Goal: Task Accomplishment & Management: Manage account settings

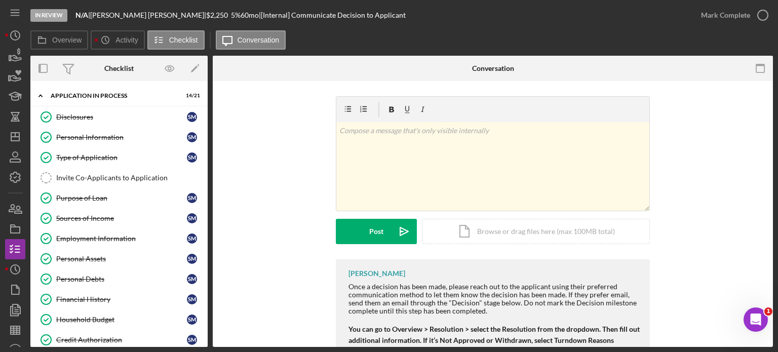
scroll to position [533, 0]
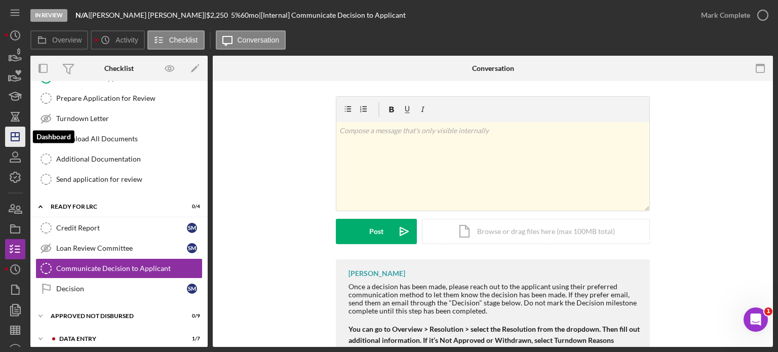
click at [8, 139] on icon "Icon/Dashboard" at bounding box center [15, 136] width 25 height 25
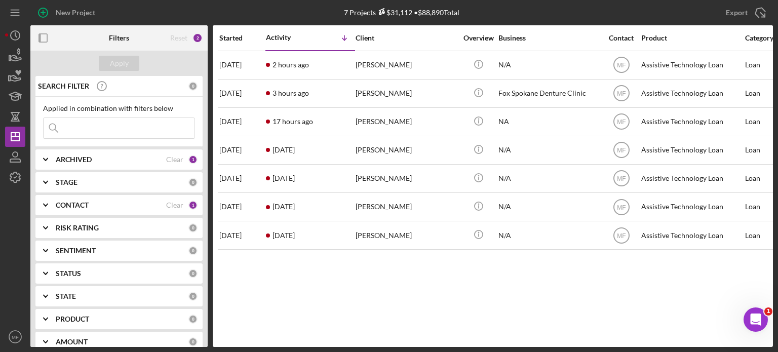
click at [119, 197] on div "CONTACT Clear 1" at bounding box center [127, 205] width 142 height 20
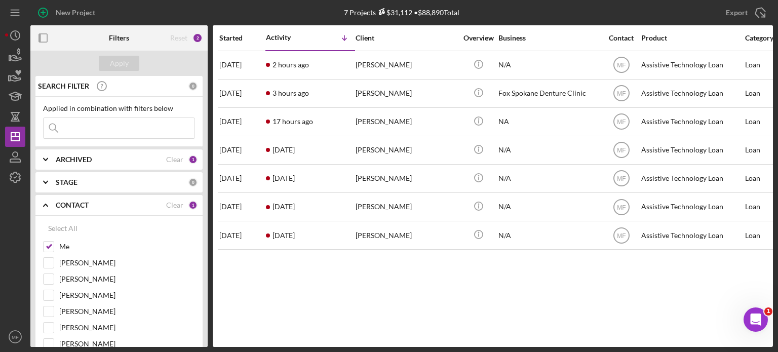
click at [110, 202] on div "CONTACT" at bounding box center [111, 205] width 110 height 8
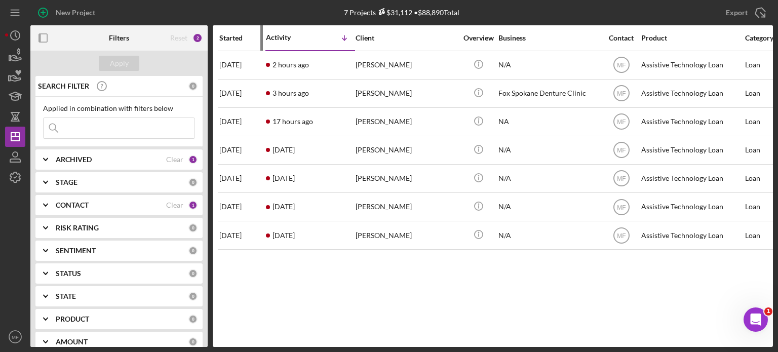
click at [239, 35] on div "Started" at bounding box center [242, 38] width 46 height 8
click at [239, 35] on div "Started" at bounding box center [230, 37] width 23 height 8
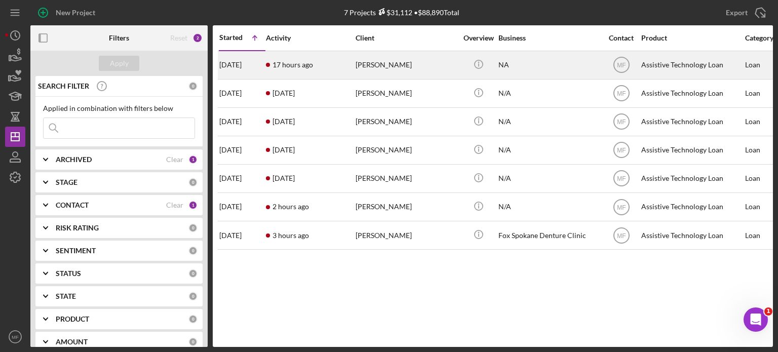
click at [377, 64] on div "[PERSON_NAME]" at bounding box center [405, 65] width 101 height 27
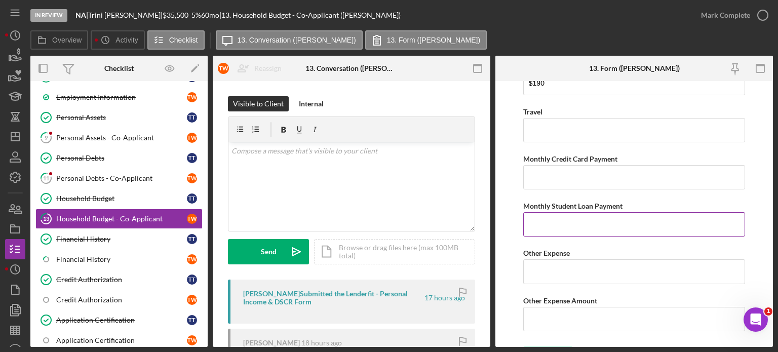
scroll to position [2138, 0]
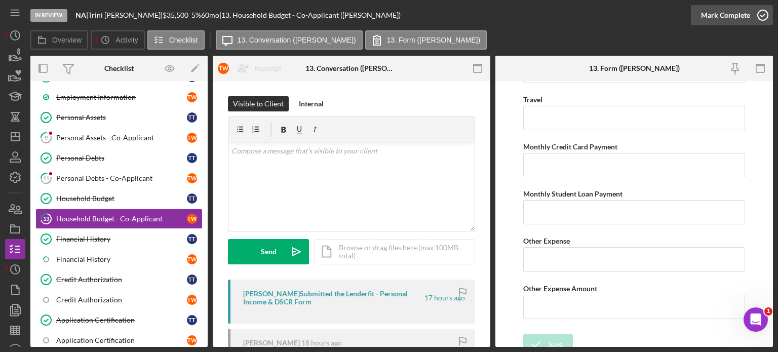
click at [753, 16] on icon "button" at bounding box center [762, 15] width 25 height 25
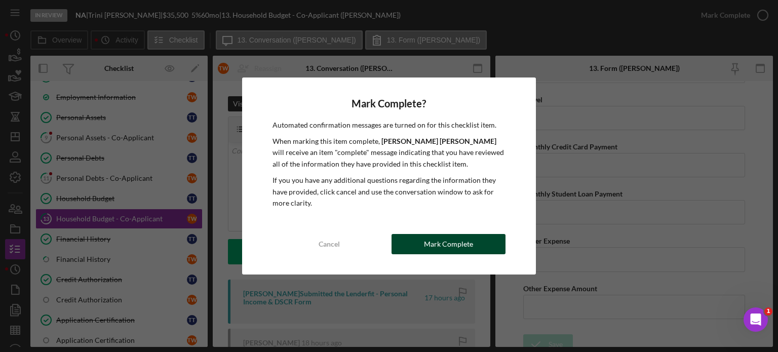
click at [445, 248] on div "Mark Complete" at bounding box center [448, 244] width 49 height 20
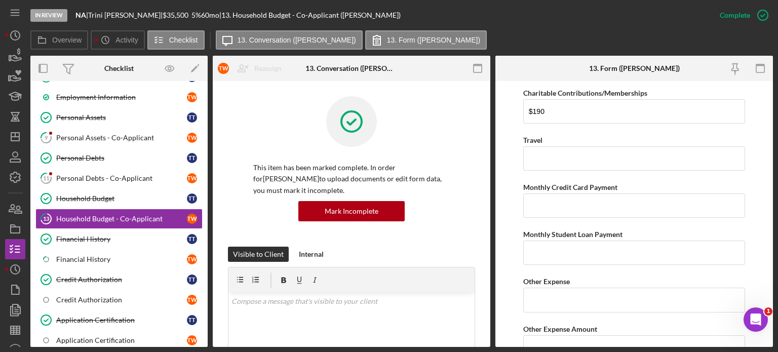
scroll to position [2179, 0]
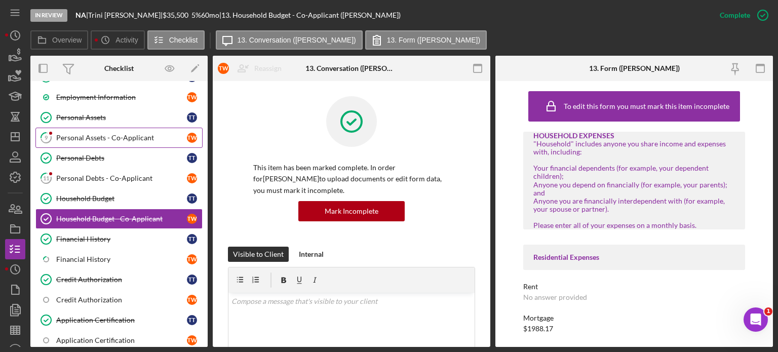
click at [118, 137] on div "Personal Assets - Co-Applicant" at bounding box center [121, 138] width 131 height 8
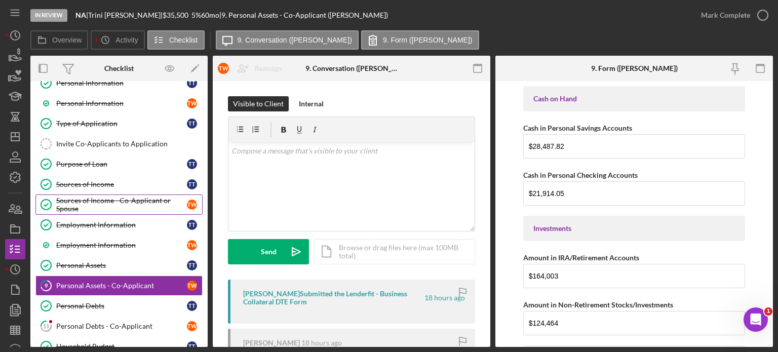
scroll to position [101, 0]
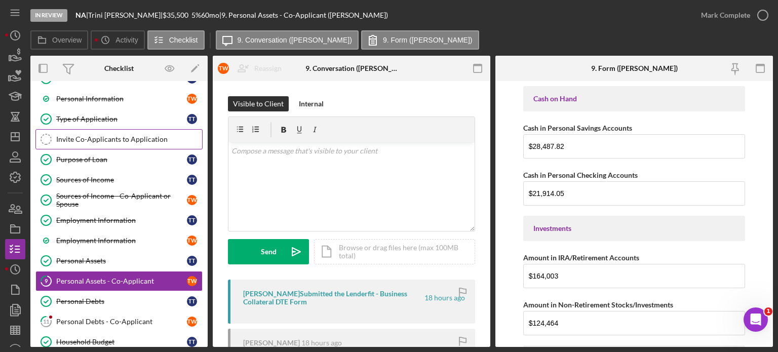
click at [109, 139] on div "Invite Co-Applicants to Application" at bounding box center [129, 139] width 146 height 8
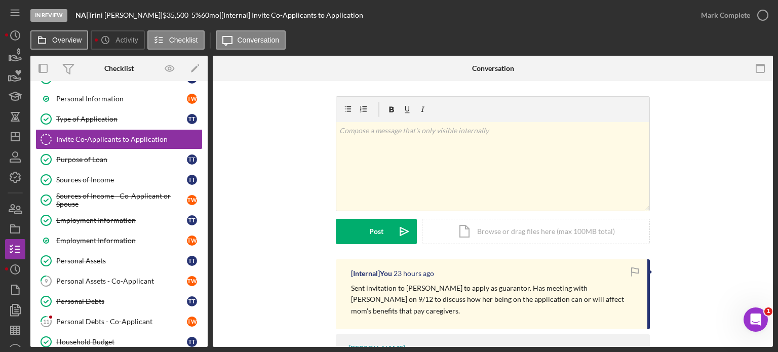
click at [59, 41] on label "Overview" at bounding box center [66, 40] width 29 height 8
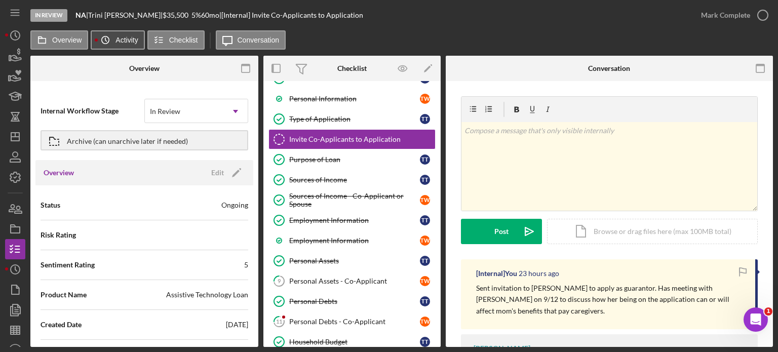
click at [120, 35] on button "Icon/History Activity" at bounding box center [118, 39] width 54 height 19
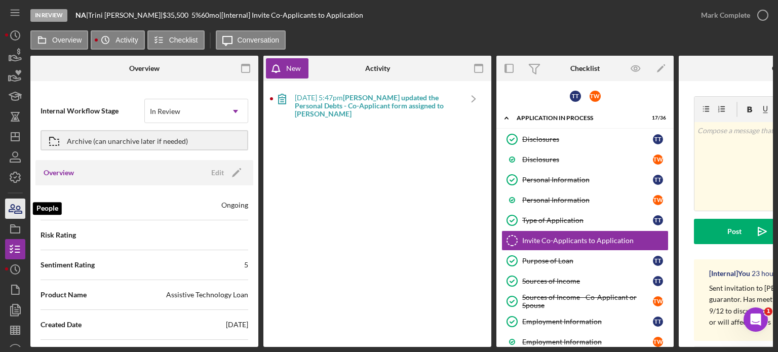
click at [15, 209] on icon "button" at bounding box center [15, 208] width 25 height 25
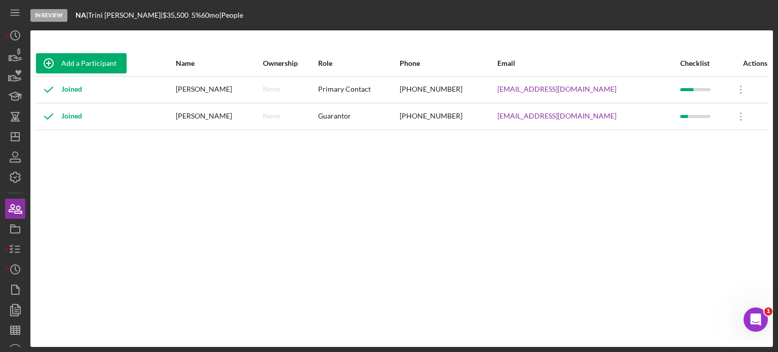
click at [754, 90] on div "Icon/Overflow Icon/Edit Edit" at bounding box center [747, 89] width 39 height 25
click at [740, 89] on icon at bounding box center [741, 90] width 2 height 8
click at [535, 166] on div "Add a Participant Name Ownership Role Phone Email Checklist Actions Joined [PER…" at bounding box center [401, 189] width 742 height 276
click at [20, 249] on icon "button" at bounding box center [15, 248] width 25 height 25
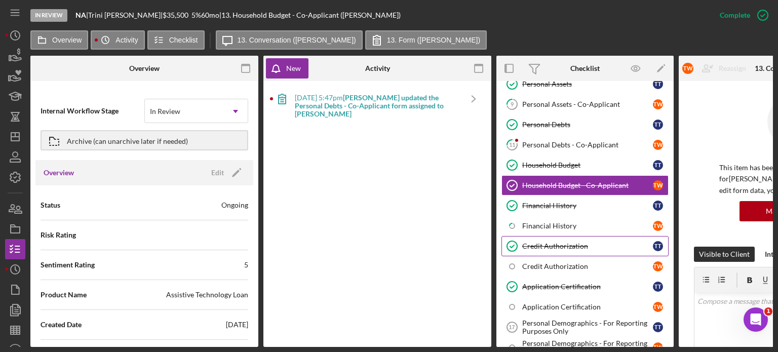
scroll to position [295, 0]
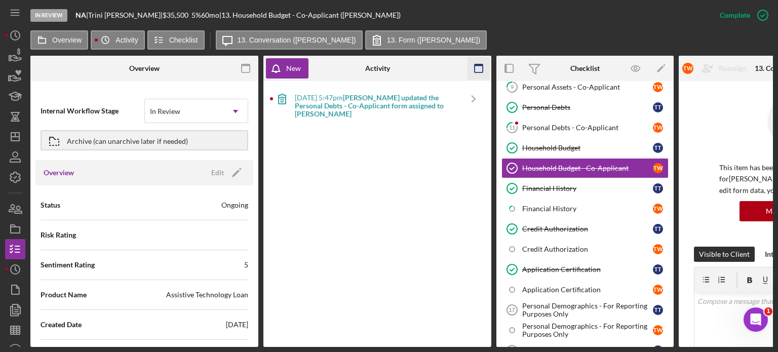
click at [476, 66] on rect "button" at bounding box center [478, 65] width 8 height 2
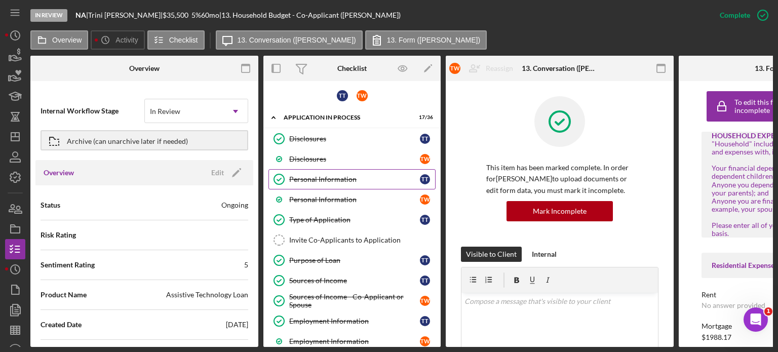
scroll to position [0, 0]
click at [349, 240] on div "Invite Co-Applicants to Application" at bounding box center [362, 240] width 146 height 8
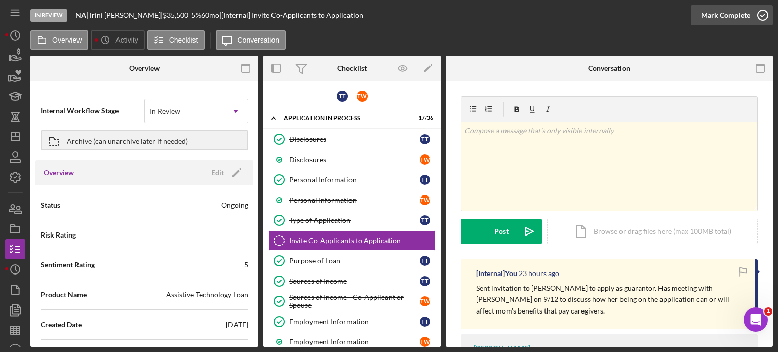
click at [756, 18] on icon "button" at bounding box center [762, 15] width 25 height 25
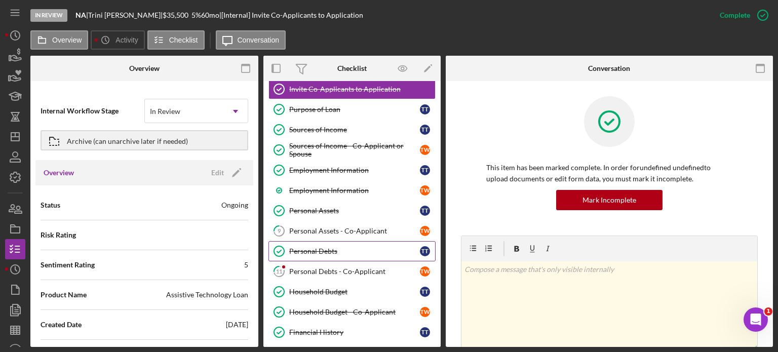
scroll to position [152, 0]
click at [343, 226] on div "Personal Assets - Co-Applicant" at bounding box center [354, 230] width 131 height 8
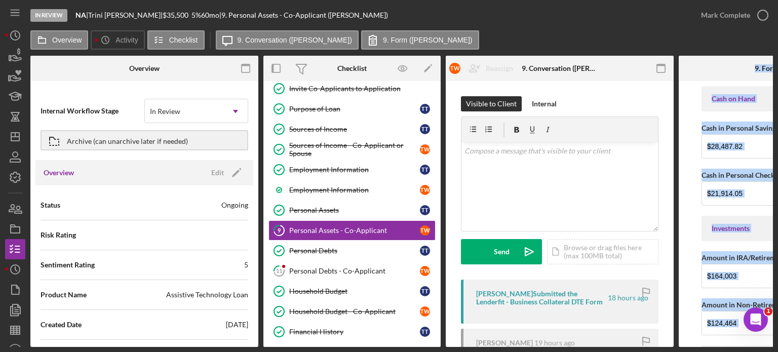
drag, startPoint x: 626, startPoint y: 347, endPoint x: 685, endPoint y: 350, distance: 59.8
click at [685, 350] on div "In Review NA | [PERSON_NAME] | $35,500 $12,425 5 % 60 mo | 9. Personal Assets -…" at bounding box center [389, 176] width 778 height 352
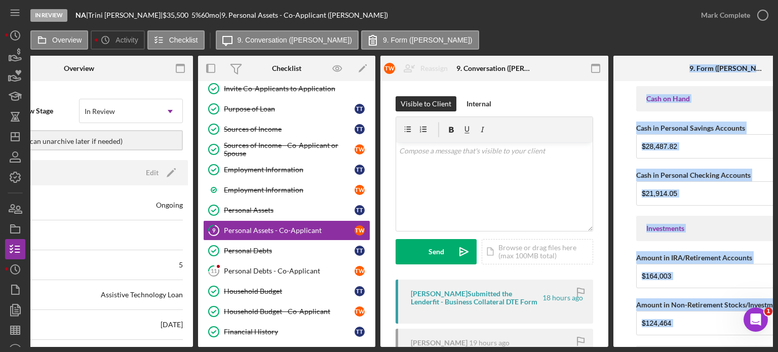
scroll to position [0, 101]
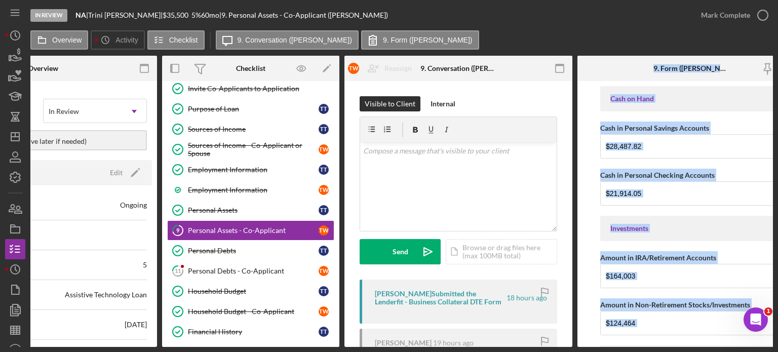
click at [746, 230] on div "Investments" at bounding box center [691, 228] width 162 height 8
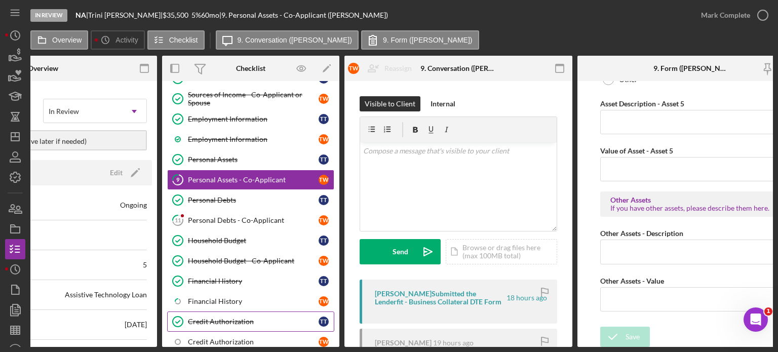
scroll to position [0, 0]
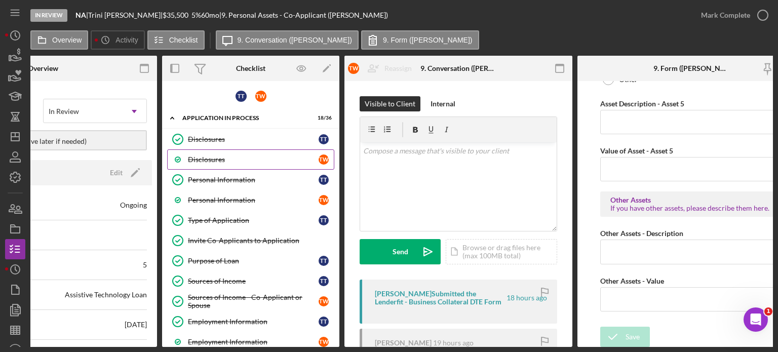
click at [280, 159] on div "Disclosures" at bounding box center [253, 159] width 131 height 8
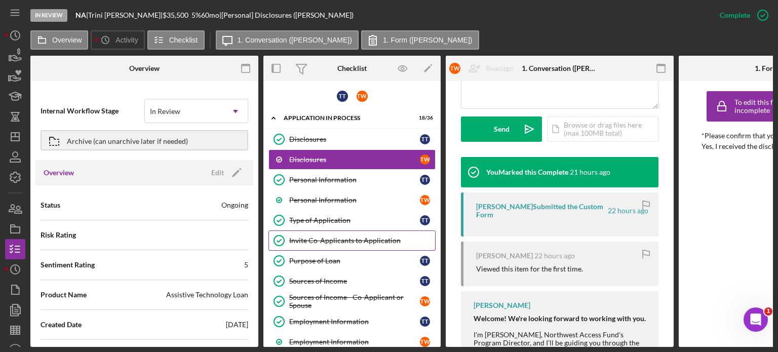
scroll to position [304, 0]
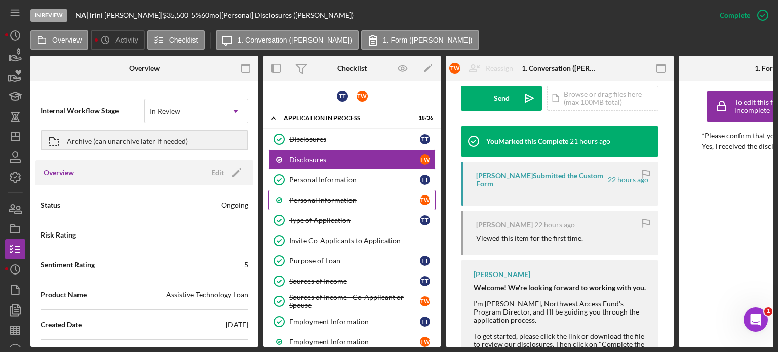
click at [334, 198] on div "Personal Information" at bounding box center [354, 200] width 131 height 8
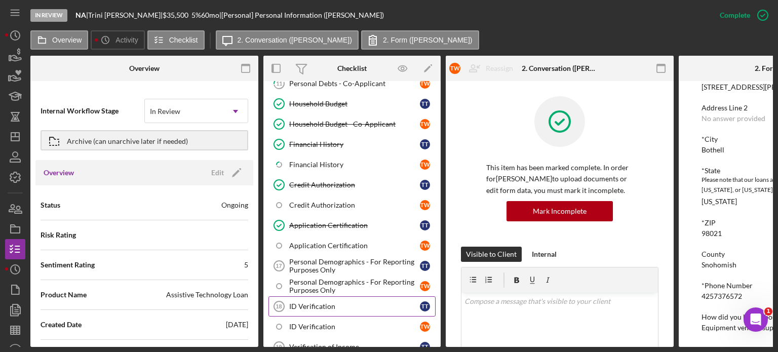
scroll to position [354, 0]
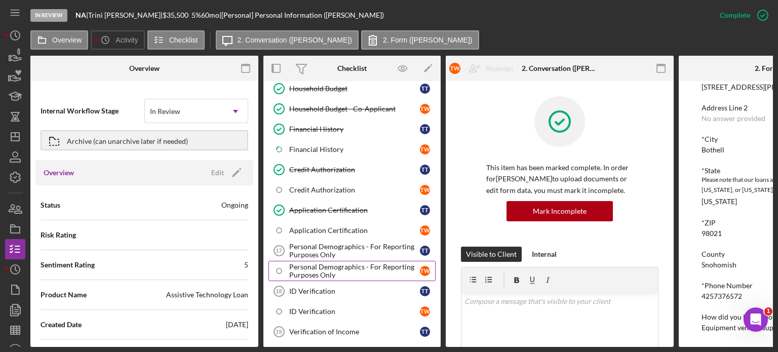
click at [339, 267] on div "Personal Demographics - For Reporting Purposes Only" at bounding box center [354, 271] width 131 height 16
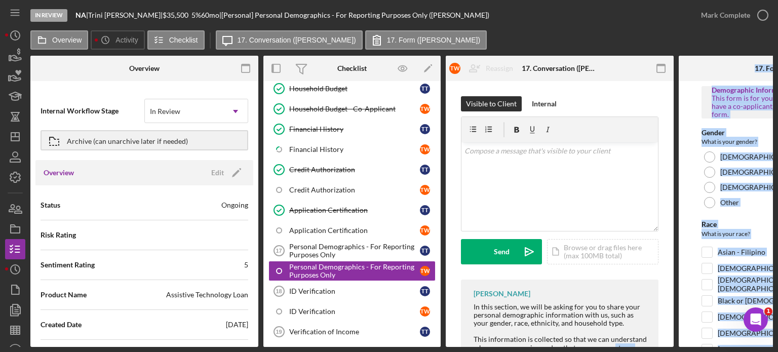
drag, startPoint x: 611, startPoint y: 347, endPoint x: 718, endPoint y: 353, distance: 107.0
click at [718, 351] on html "In Review NA | [PERSON_NAME] | $35,500 $12,425 5 % 60 mo | [Personal] Personal …" at bounding box center [389, 176] width 778 height 352
click at [695, 351] on div "In Review NA | [PERSON_NAME] | $35,500 $12,425 5 % 60 mo | [Personal] Personal …" at bounding box center [389, 176] width 778 height 352
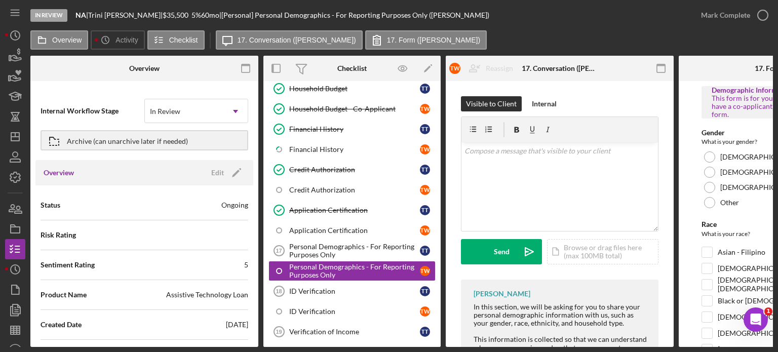
click at [583, 27] on div "In Review NA | [PERSON_NAME] | $35,500 $12,425 5 % 60 mo | [Personal] Personal …" at bounding box center [360, 15] width 660 height 30
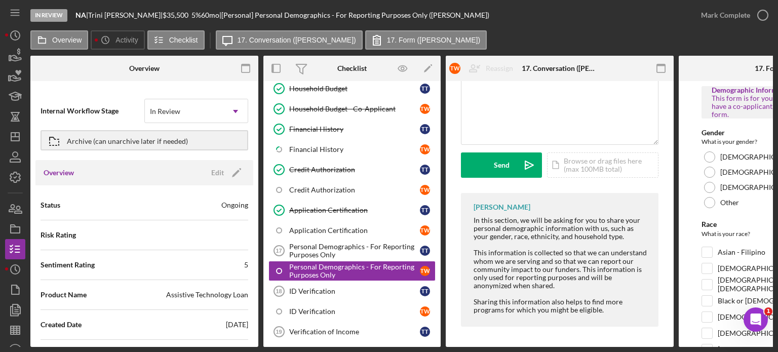
scroll to position [89, 0]
click at [344, 245] on div "Personal Demographics - For Reporting Purposes Only" at bounding box center [354, 250] width 131 height 16
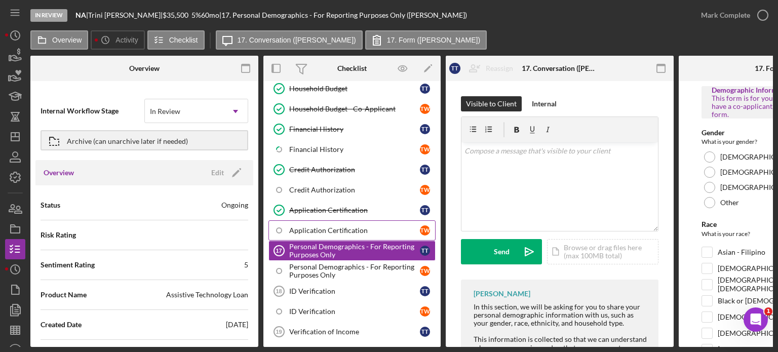
click at [337, 227] on div "Application Certification" at bounding box center [354, 230] width 131 height 8
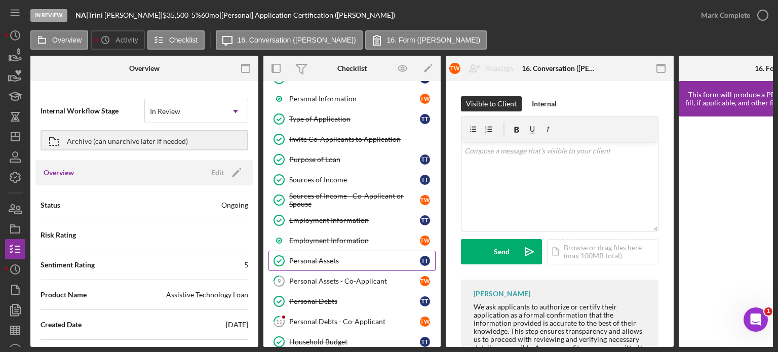
scroll to position [152, 0]
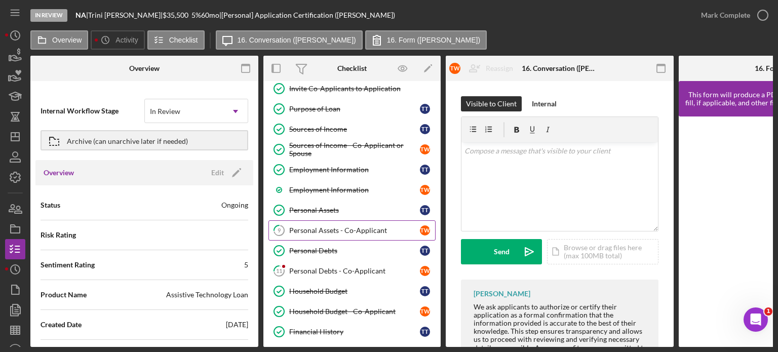
click at [342, 226] on div "Personal Assets - Co-Applicant" at bounding box center [354, 230] width 131 height 8
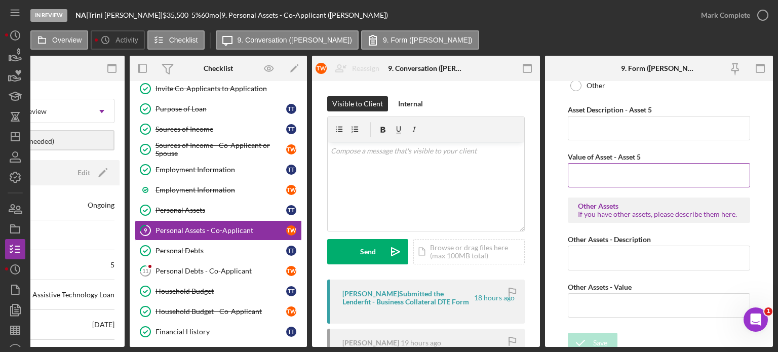
scroll to position [1563, 0]
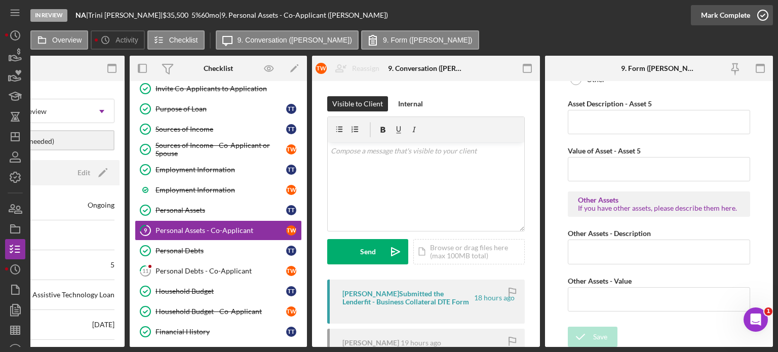
click at [756, 16] on icon "button" at bounding box center [762, 15] width 25 height 25
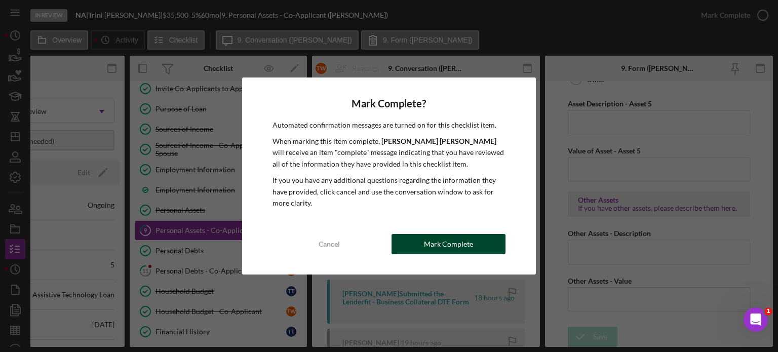
click at [435, 245] on div "Mark Complete" at bounding box center [448, 244] width 49 height 20
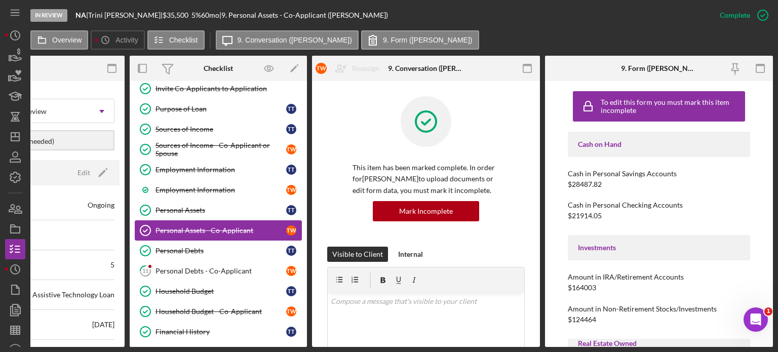
scroll to position [202, 0]
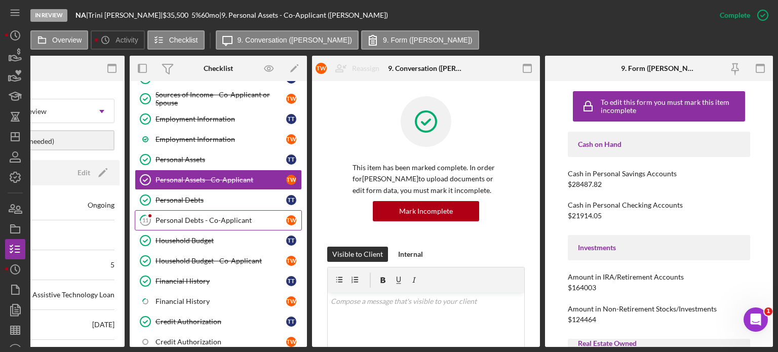
click at [190, 217] on div "Personal Debts - Co-Applicant" at bounding box center [220, 220] width 131 height 8
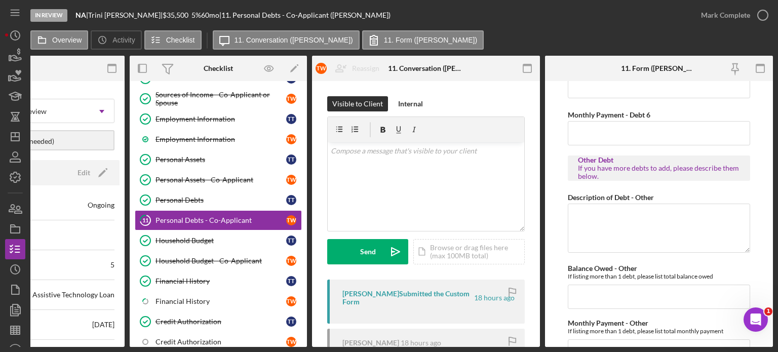
scroll to position [2730, 0]
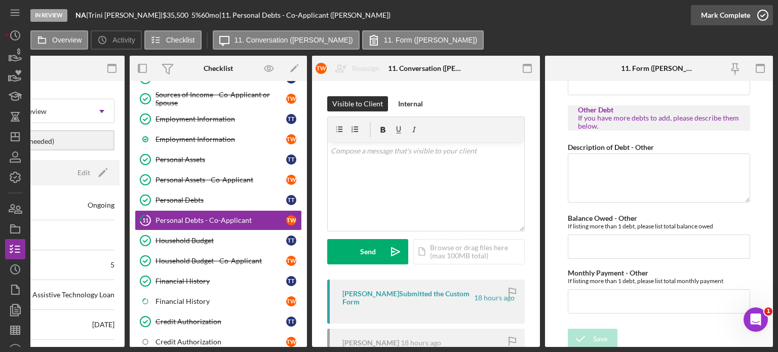
click at [748, 17] on button "Mark Complete" at bounding box center [731, 15] width 82 height 20
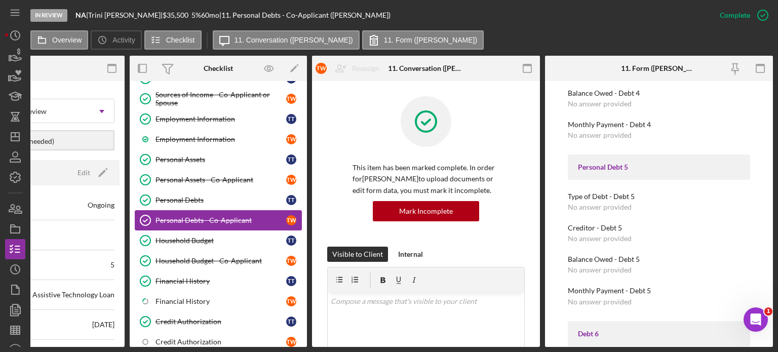
scroll to position [1164, 0]
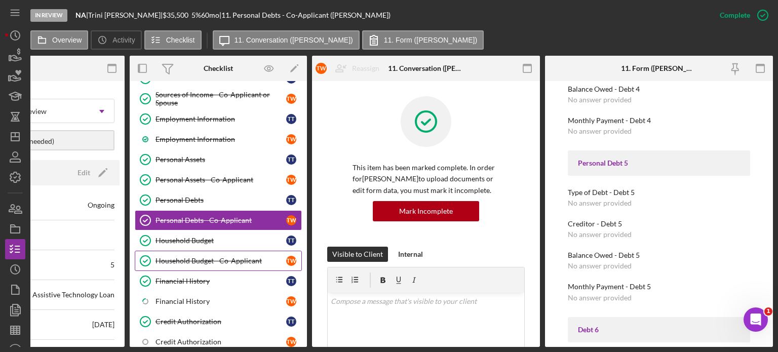
click at [218, 257] on div "Household Budget - Co-Applicant" at bounding box center [220, 261] width 131 height 8
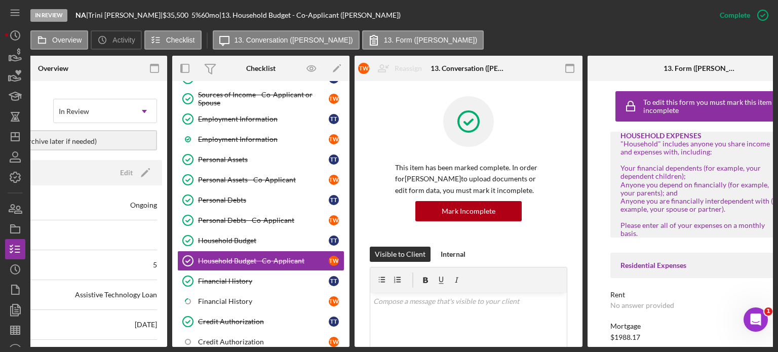
scroll to position [0, 134]
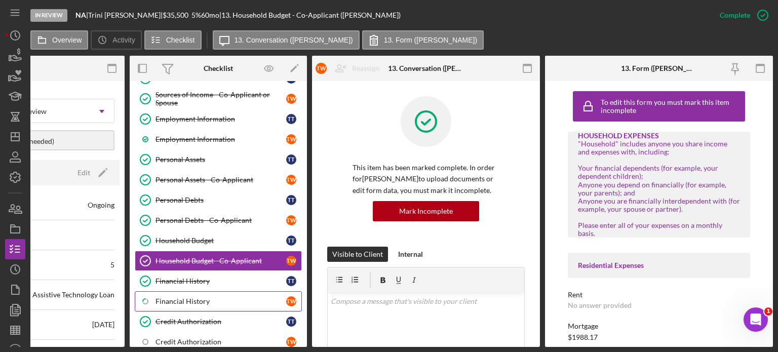
click at [188, 297] on div "Financial History" at bounding box center [220, 301] width 131 height 8
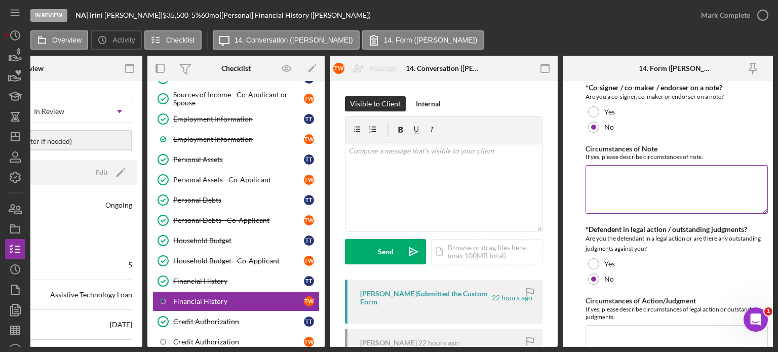
scroll to position [202, 0]
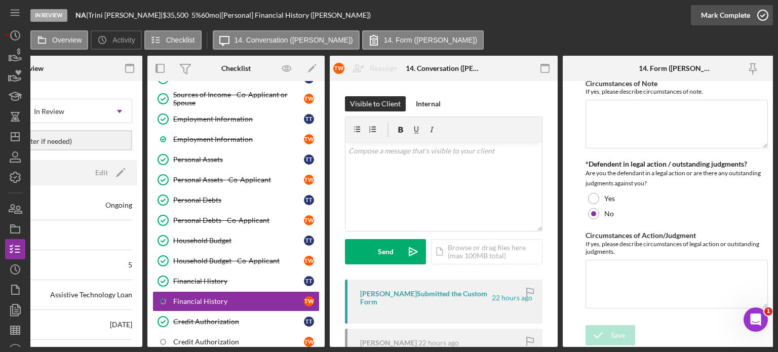
click at [745, 13] on div "Mark Complete" at bounding box center [725, 15] width 49 height 20
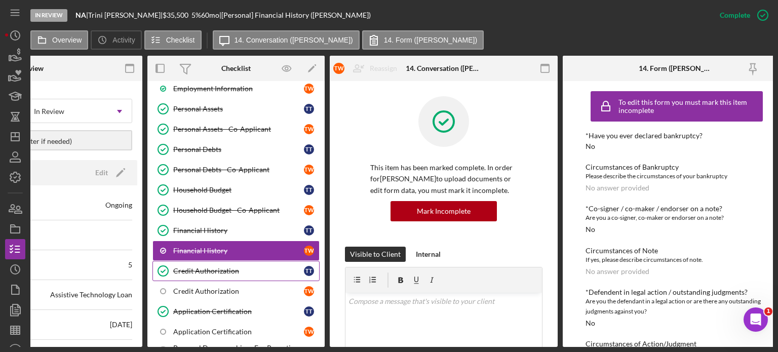
scroll to position [304, 0]
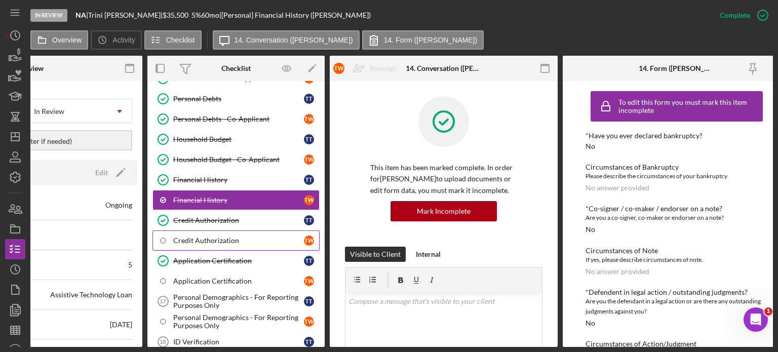
click at [219, 240] on link "Credit Authorization T W" at bounding box center [235, 240] width 167 height 20
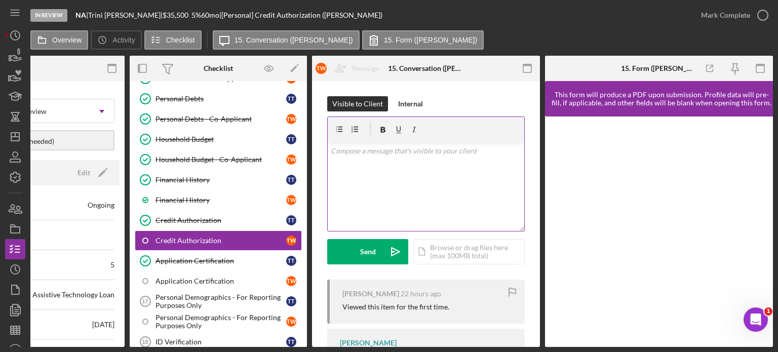
click at [371, 155] on p at bounding box center [426, 150] width 191 height 11
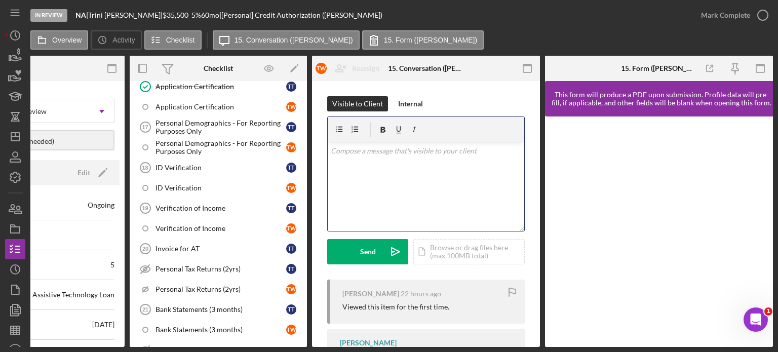
scroll to position [607, 0]
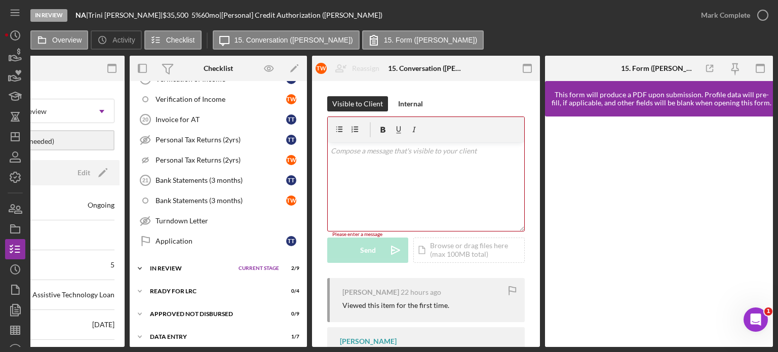
click at [176, 265] on div "In Review" at bounding box center [192, 268] width 84 height 6
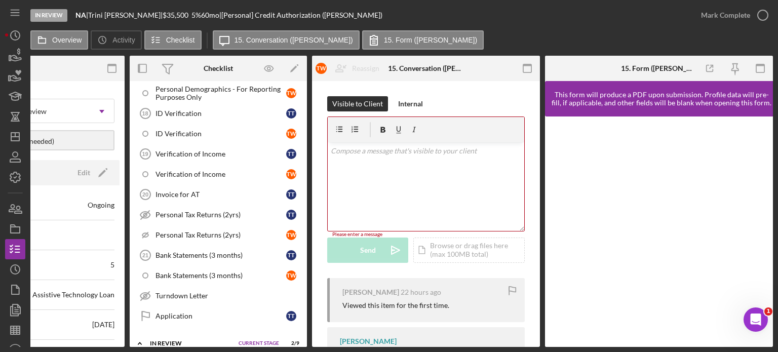
scroll to position [506, 0]
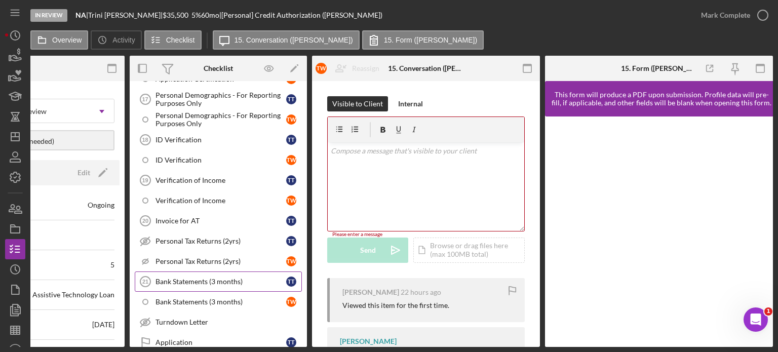
click at [205, 277] on div "Bank Statements (3 months)" at bounding box center [220, 281] width 131 height 8
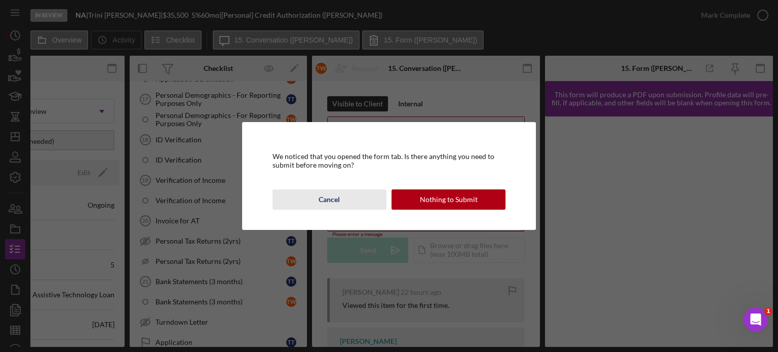
click at [331, 197] on div "Cancel" at bounding box center [328, 199] width 21 height 20
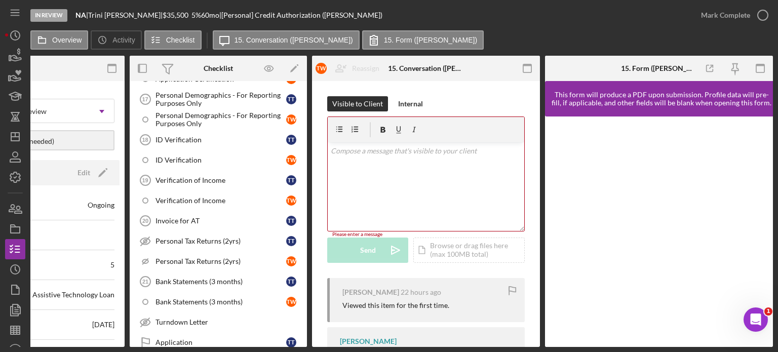
click at [378, 149] on p at bounding box center [426, 150] width 191 height 11
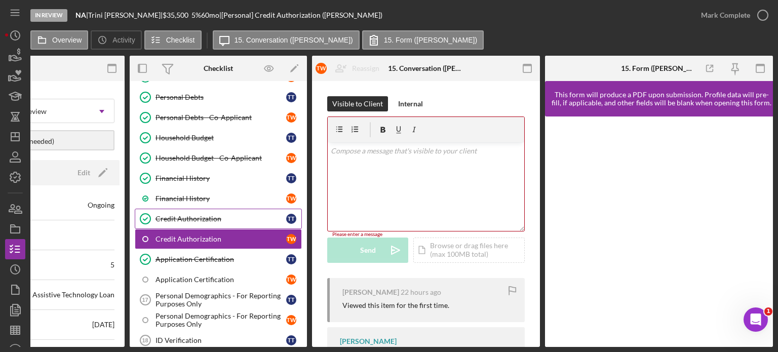
scroll to position [303, 0]
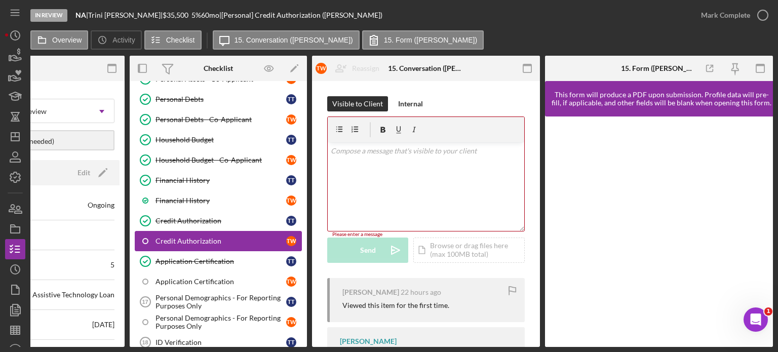
click at [196, 237] on div "Credit Authorization" at bounding box center [220, 241] width 131 height 8
click at [192, 237] on div "Credit Authorization" at bounding box center [220, 241] width 131 height 8
click at [197, 217] on div "Credit Authorization" at bounding box center [220, 221] width 131 height 8
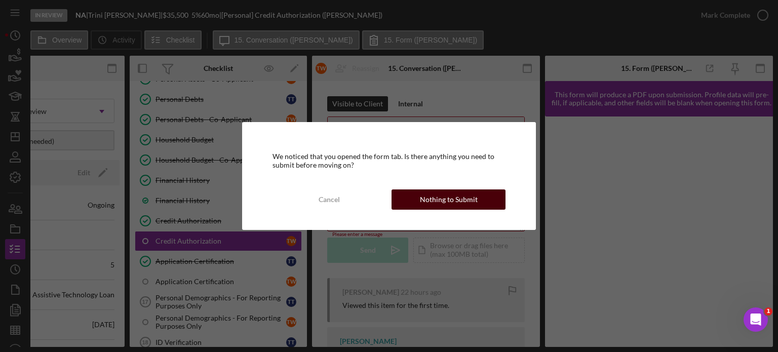
click at [458, 201] on div "Nothing to Submit" at bounding box center [449, 199] width 58 height 20
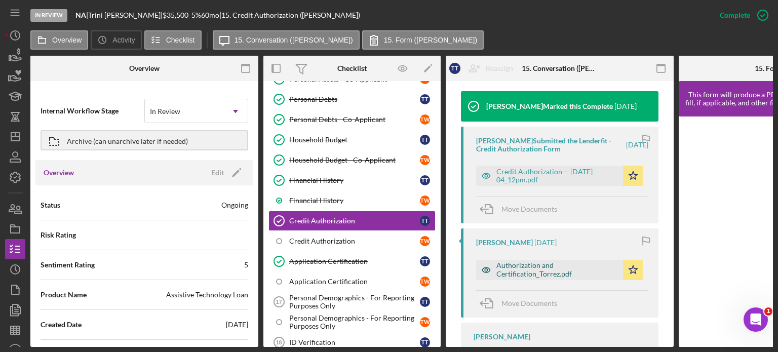
scroll to position [354, 0]
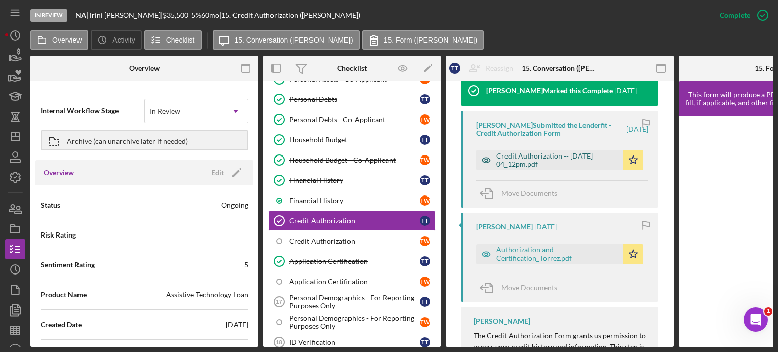
click at [523, 164] on div "Credit Authorization -- [DATE] 04_12pm.pdf" at bounding box center [556, 160] width 121 height 16
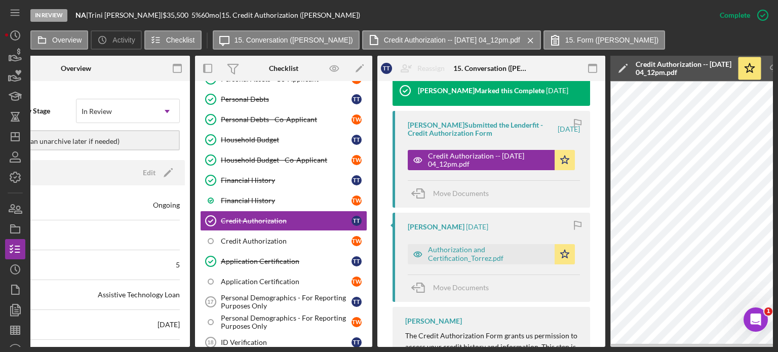
scroll to position [0, 49]
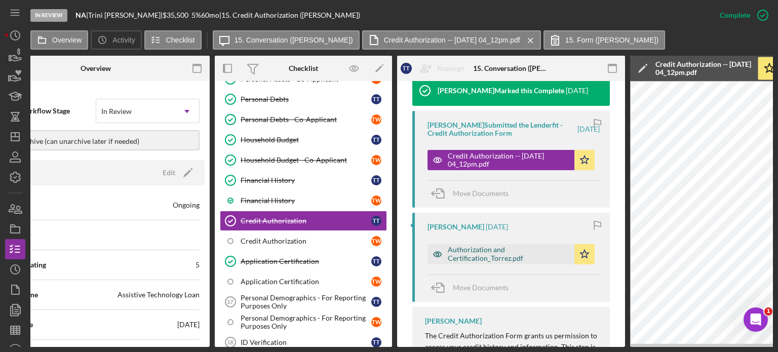
click at [500, 250] on div "Authorization and Certification_Torrez.pdf" at bounding box center [508, 254] width 121 height 16
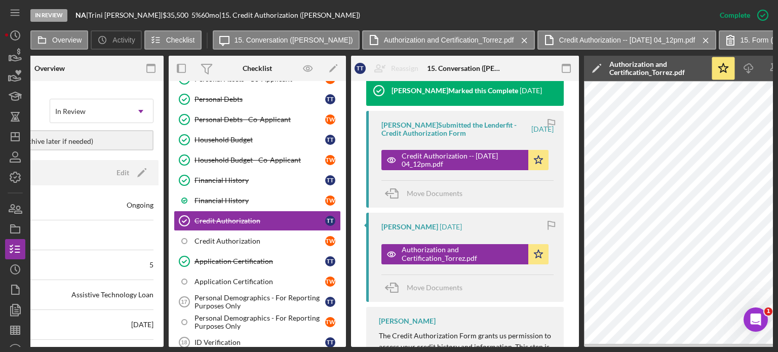
scroll to position [0, 0]
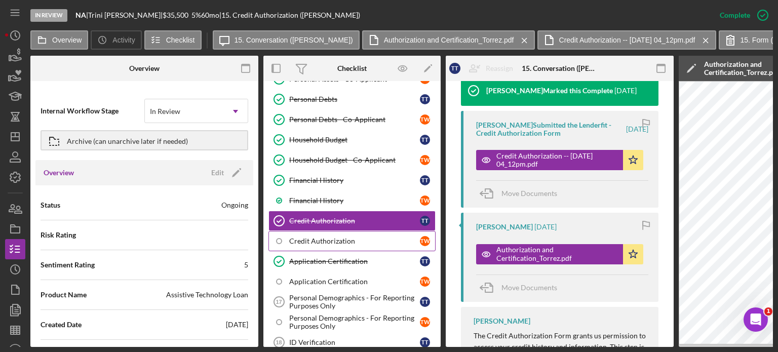
click at [331, 237] on div "Credit Authorization" at bounding box center [354, 241] width 131 height 8
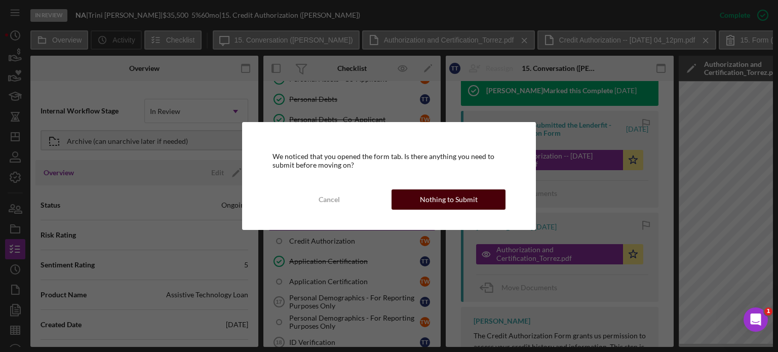
click at [441, 202] on div "Nothing to Submit" at bounding box center [449, 199] width 58 height 20
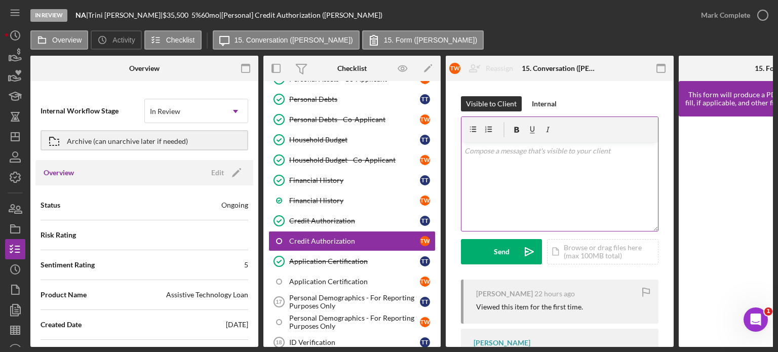
click at [527, 153] on p at bounding box center [559, 150] width 191 height 11
click at [473, 161] on div "v Color teal Color pink Remove color Add row above Add row below Add column bef…" at bounding box center [559, 186] width 196 height 89
click at [500, 155] on p "Hi [PERSON_NAME]," at bounding box center [559, 150] width 191 height 11
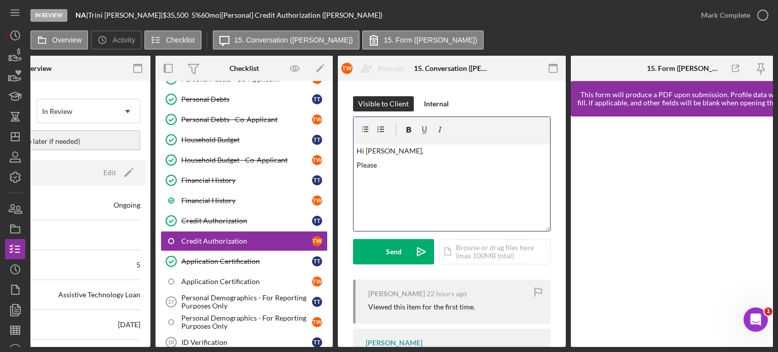
scroll to position [0, 134]
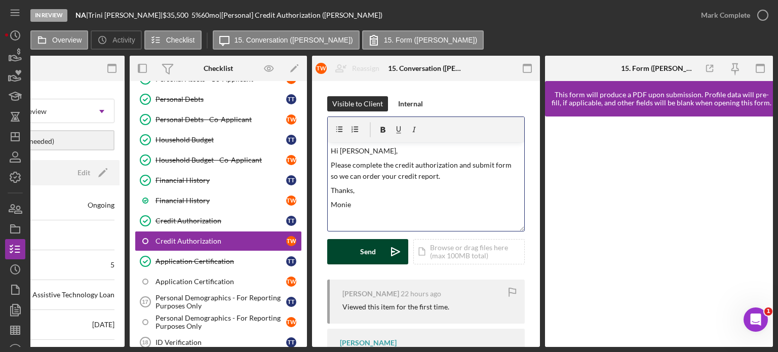
click at [364, 251] on div "Send" at bounding box center [368, 251] width 16 height 25
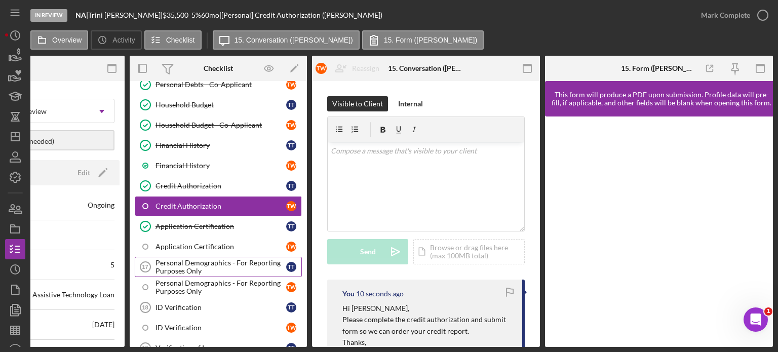
scroll to position [354, 0]
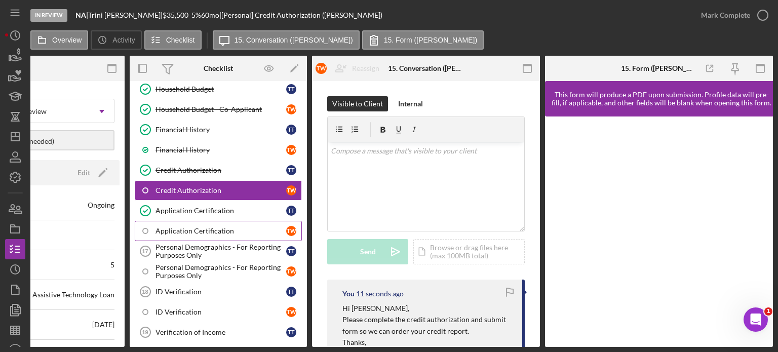
click at [210, 227] on div "Application Certification" at bounding box center [220, 231] width 131 height 8
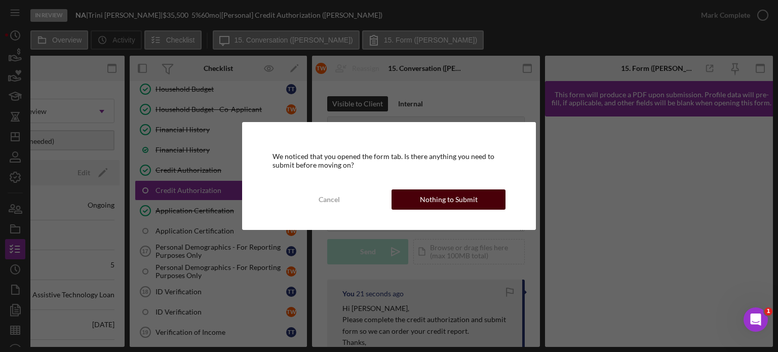
click at [454, 195] on div "Nothing to Submit" at bounding box center [449, 199] width 58 height 20
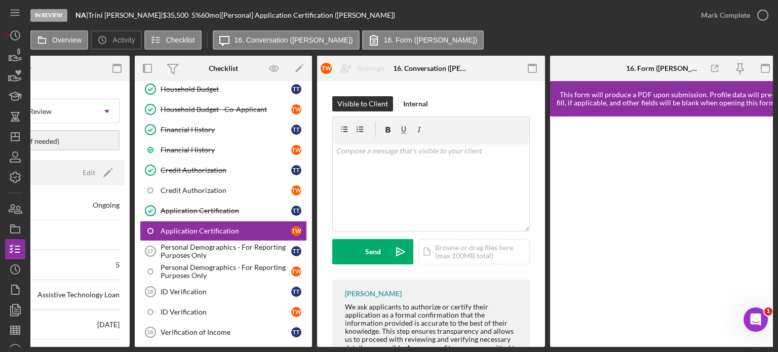
scroll to position [0, 134]
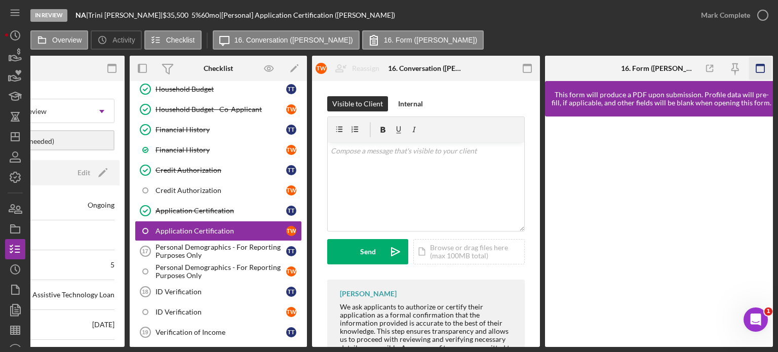
click at [760, 65] on rect "button" at bounding box center [760, 65] width 8 height 2
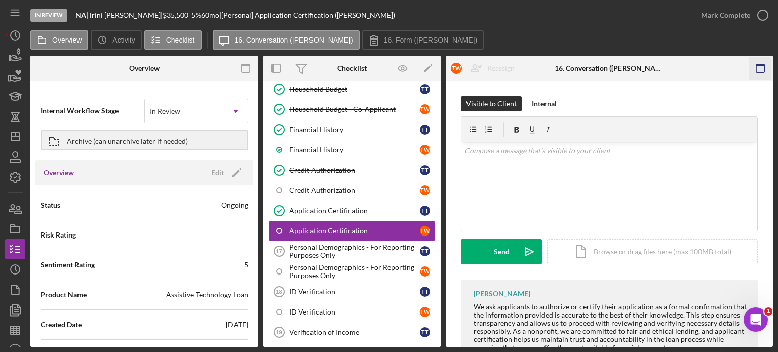
click at [760, 68] on icon "button" at bounding box center [759, 68] width 23 height 23
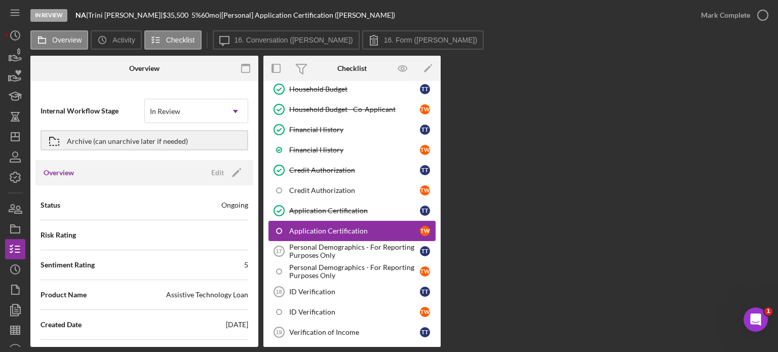
click at [352, 227] on div "Application Certification" at bounding box center [354, 231] width 131 height 8
click at [328, 207] on div "Application Certification" at bounding box center [354, 211] width 131 height 8
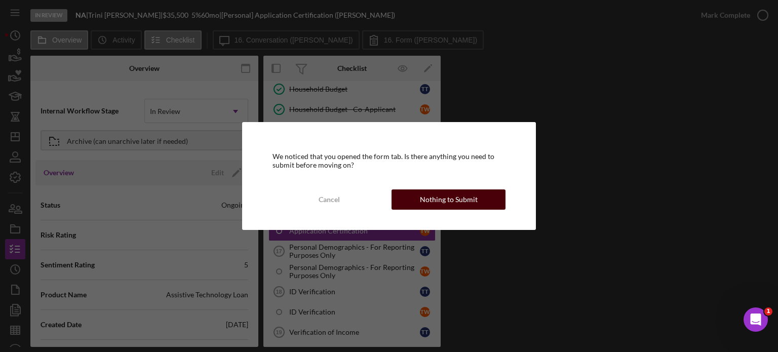
click at [443, 202] on div "Nothing to Submit" at bounding box center [449, 199] width 58 height 20
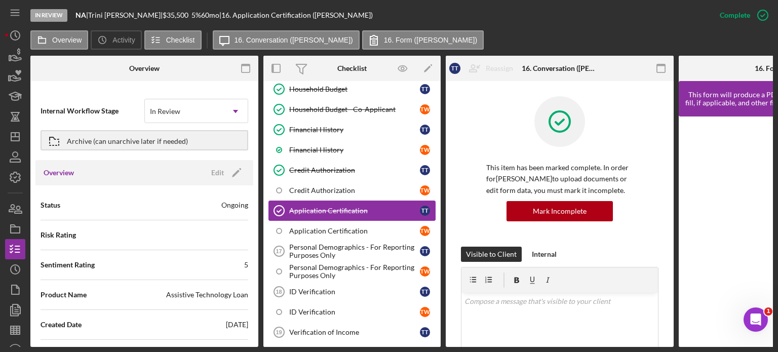
click at [335, 207] on div "Application Certification" at bounding box center [354, 211] width 131 height 8
drag, startPoint x: 492, startPoint y: 348, endPoint x: 660, endPoint y: 346, distance: 168.1
click at [665, 344] on div "In Review NA | [PERSON_NAME] | $35,500 $12,425 5 % 60 mo | 16. Application Cert…" at bounding box center [389, 176] width 778 height 352
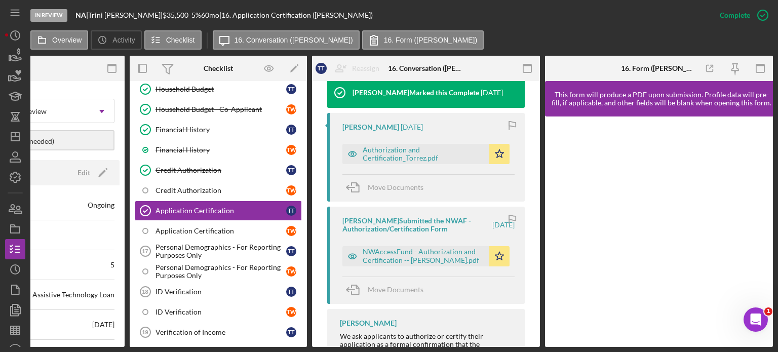
scroll to position [354, 0]
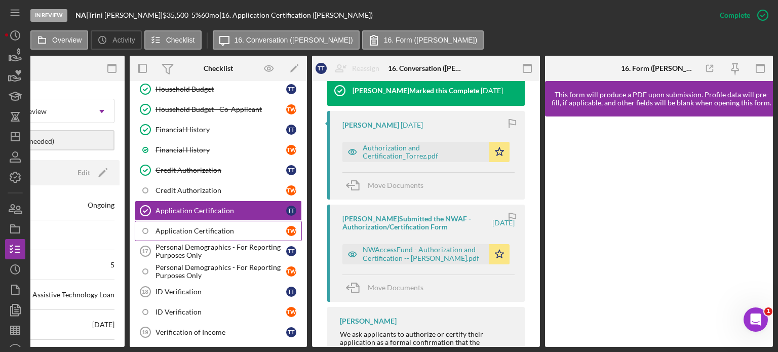
click at [177, 228] on div "Application Certification" at bounding box center [220, 231] width 131 height 8
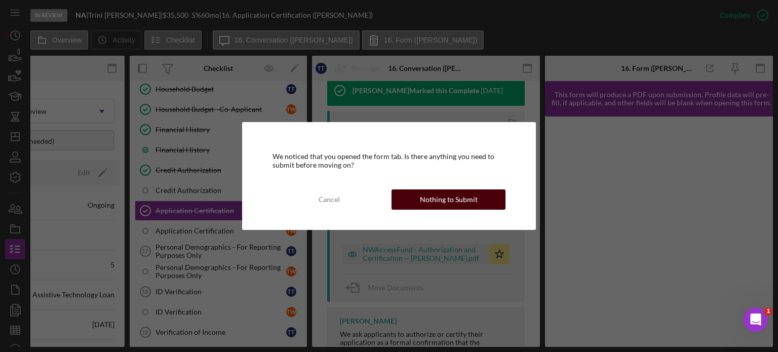
click at [454, 197] on div "Nothing to Submit" at bounding box center [449, 199] width 58 height 20
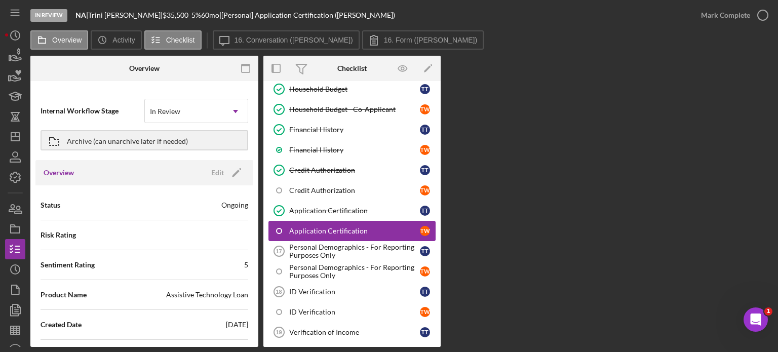
click at [346, 227] on div "Application Certification" at bounding box center [354, 231] width 131 height 8
click at [315, 248] on div "Personal Demographics - For Reporting Purposes Only" at bounding box center [354, 251] width 131 height 16
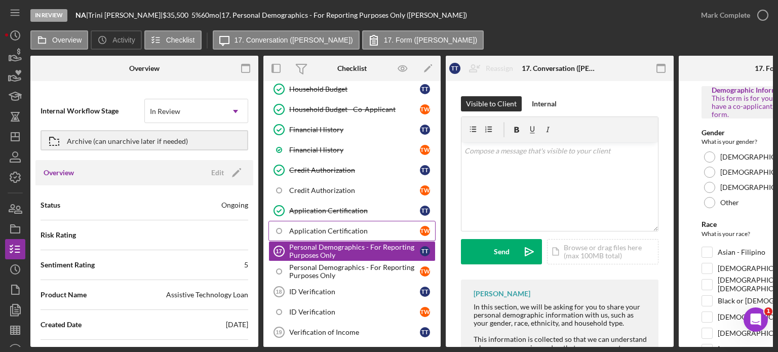
click at [321, 227] on div "Application Certification" at bounding box center [354, 231] width 131 height 8
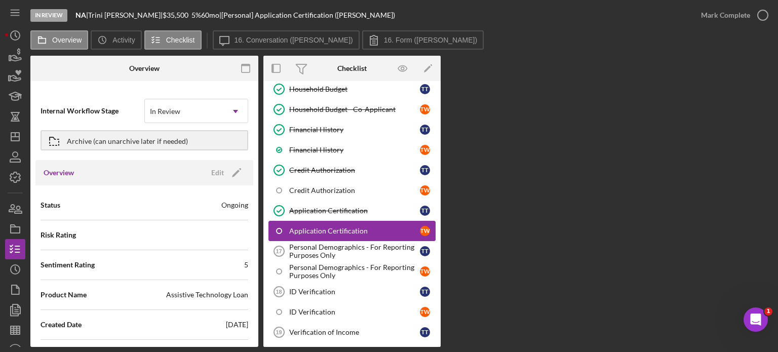
click at [322, 227] on div "Application Certification" at bounding box center [354, 231] width 131 height 8
click at [315, 207] on div "Application Certification" at bounding box center [354, 211] width 131 height 8
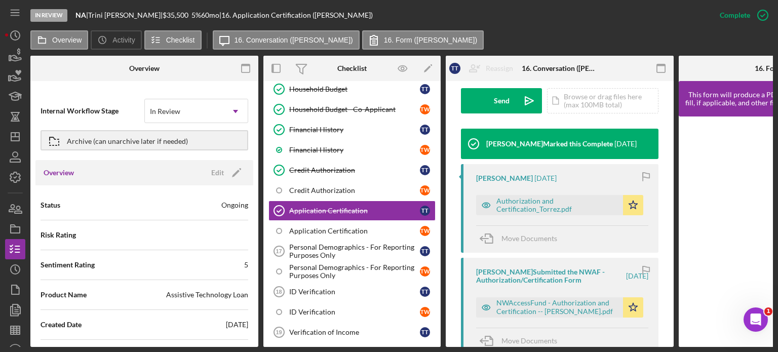
scroll to position [304, 0]
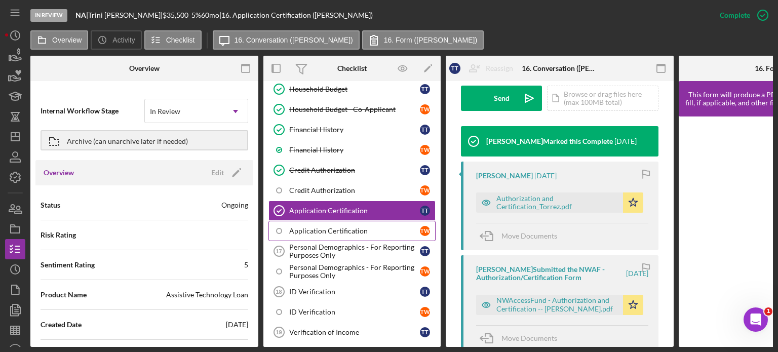
click at [332, 227] on div "Application Certification" at bounding box center [354, 231] width 131 height 8
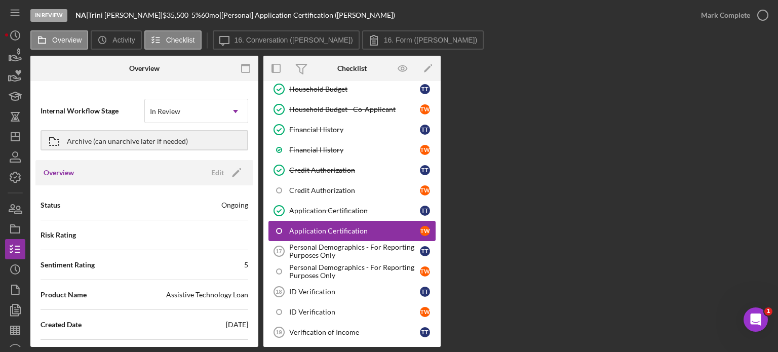
click at [332, 227] on div "Application Certification" at bounding box center [354, 231] width 131 height 8
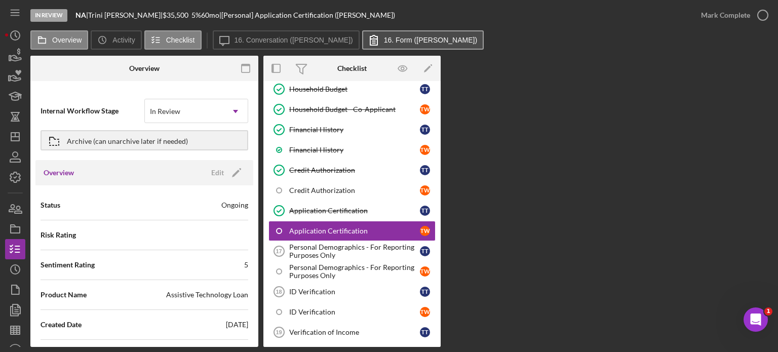
click at [384, 36] on label "16. Form ([PERSON_NAME])" at bounding box center [430, 40] width 93 height 8
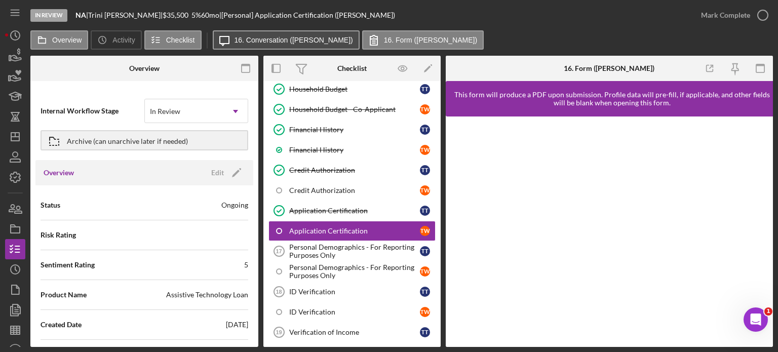
click at [259, 41] on label "16. Conversation ([PERSON_NAME])" at bounding box center [293, 40] width 118 height 8
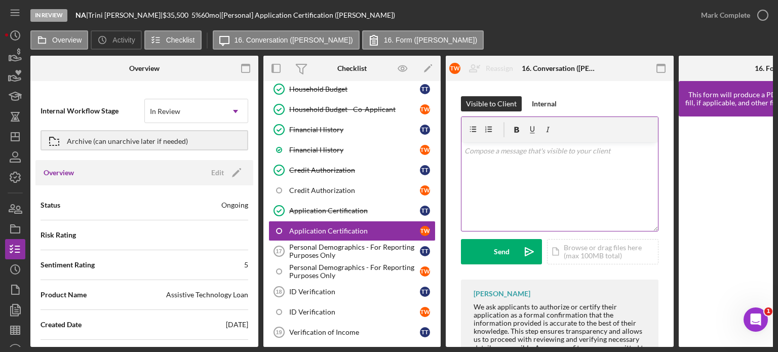
click at [496, 155] on p at bounding box center [559, 150] width 191 height 11
click at [484, 153] on p at bounding box center [559, 150] width 191 height 11
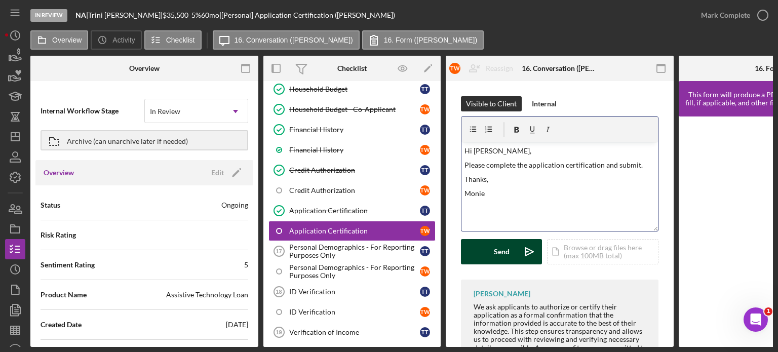
click at [503, 253] on div "Send" at bounding box center [502, 251] width 16 height 25
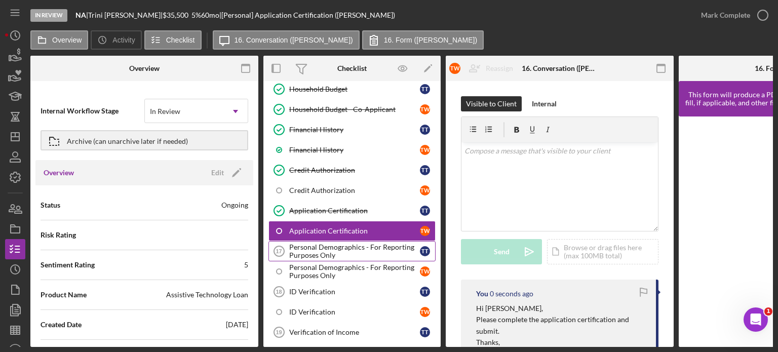
click at [330, 243] on div "Personal Demographics - For Reporting Purposes Only" at bounding box center [354, 251] width 131 height 16
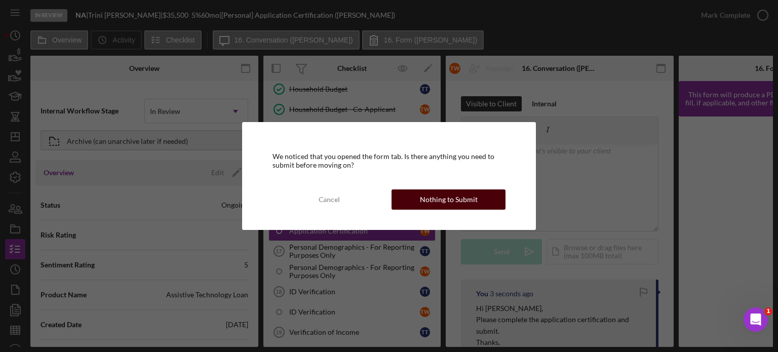
click at [444, 203] on div "Nothing to Submit" at bounding box center [449, 199] width 58 height 20
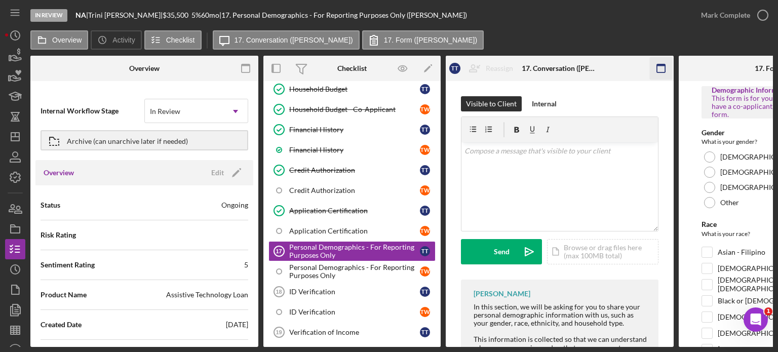
click at [658, 67] on icon "button" at bounding box center [660, 68] width 23 height 23
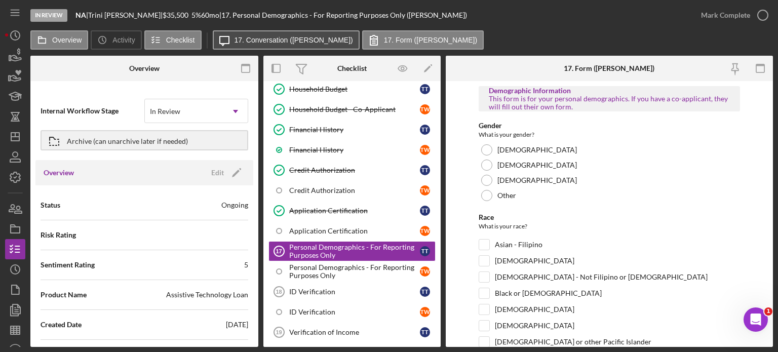
click at [264, 38] on label "17. Conversation ([PERSON_NAME])" at bounding box center [293, 40] width 118 height 8
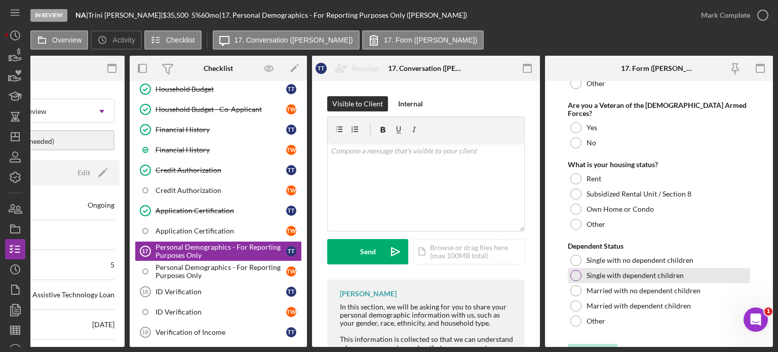
scroll to position [413, 0]
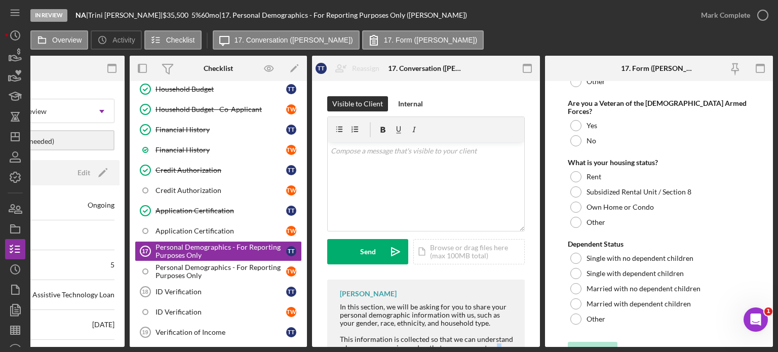
drag, startPoint x: 492, startPoint y: 347, endPoint x: 330, endPoint y: 357, distance: 161.8
click at [330, 351] on html "In Review NA | [PERSON_NAME] | $35,500 $12,425 5 % 60 mo | 17. Personal Demogra…" at bounding box center [389, 176] width 778 height 352
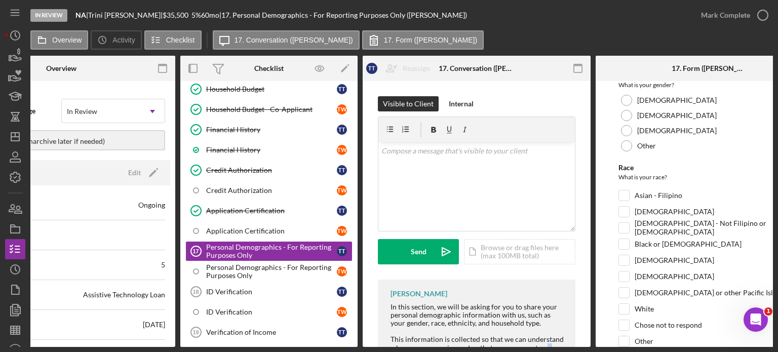
scroll to position [8, 0]
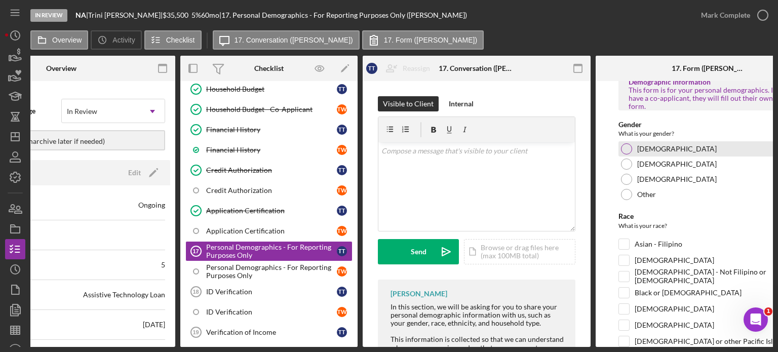
click at [624, 143] on div at bounding box center [626, 148] width 11 height 11
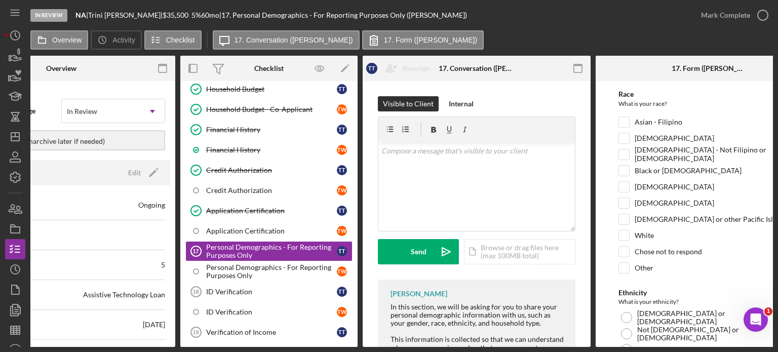
scroll to position [160, 0]
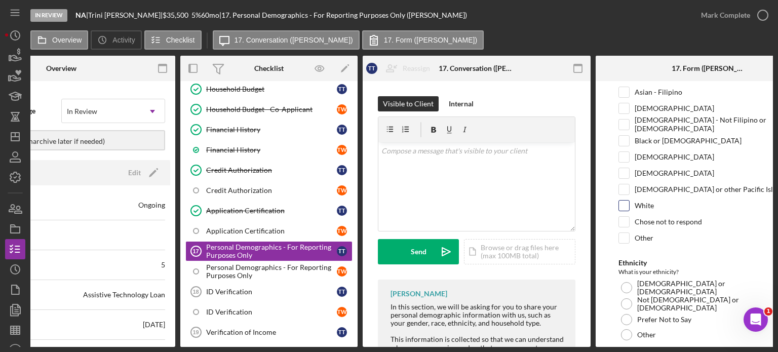
click at [623, 200] on input "White" at bounding box center [624, 205] width 10 height 10
checkbox input "true"
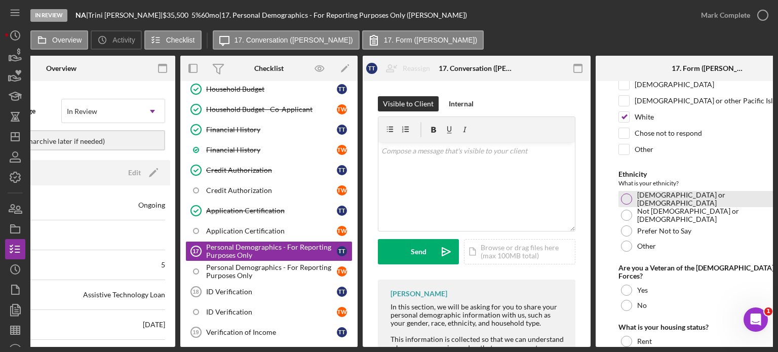
scroll to position [261, 0]
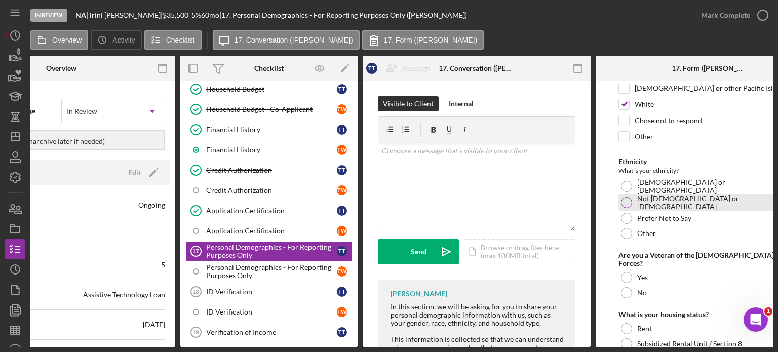
click at [625, 197] on div at bounding box center [626, 202] width 11 height 11
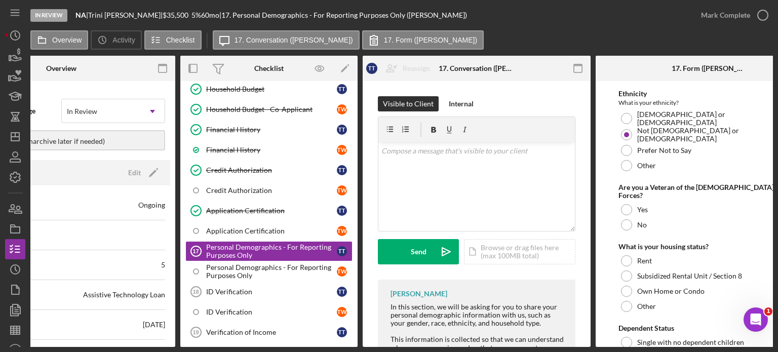
scroll to position [362, 0]
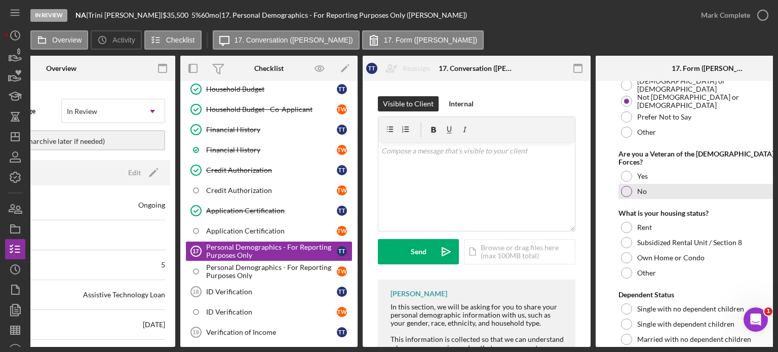
click at [624, 186] on div at bounding box center [626, 191] width 11 height 11
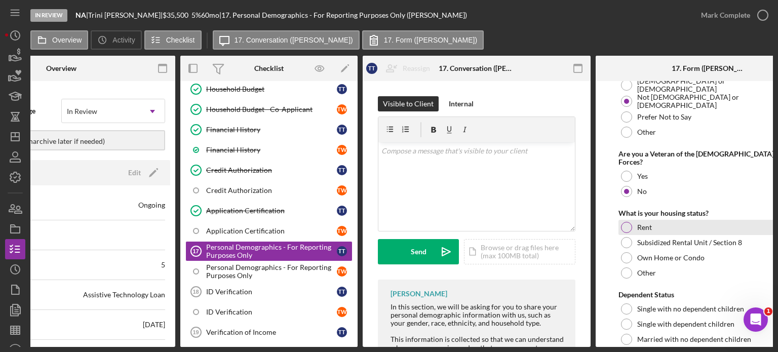
click at [623, 222] on div at bounding box center [626, 227] width 11 height 11
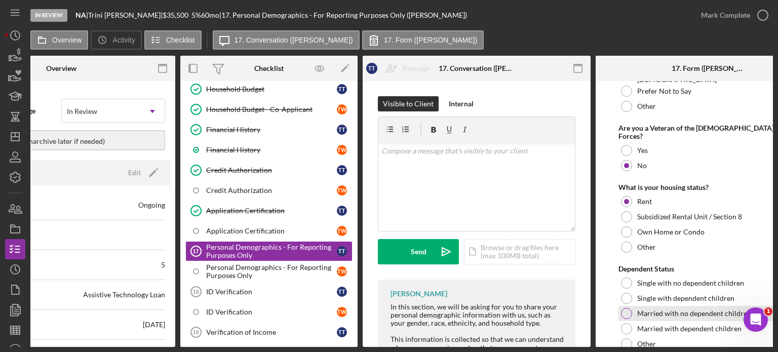
scroll to position [413, 0]
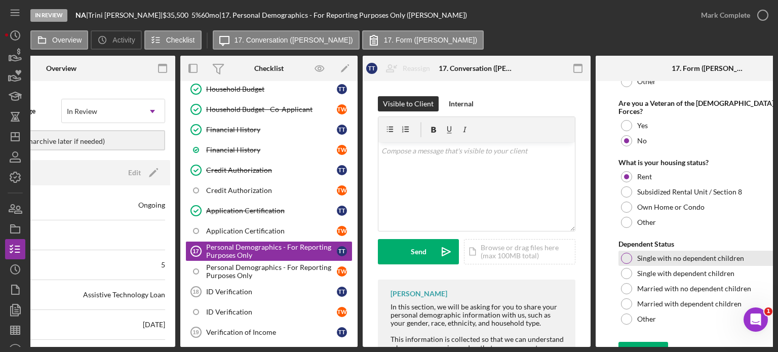
click at [629, 253] on div at bounding box center [626, 258] width 11 height 11
click at [639, 339] on icon "submit" at bounding box center [630, 351] width 25 height 25
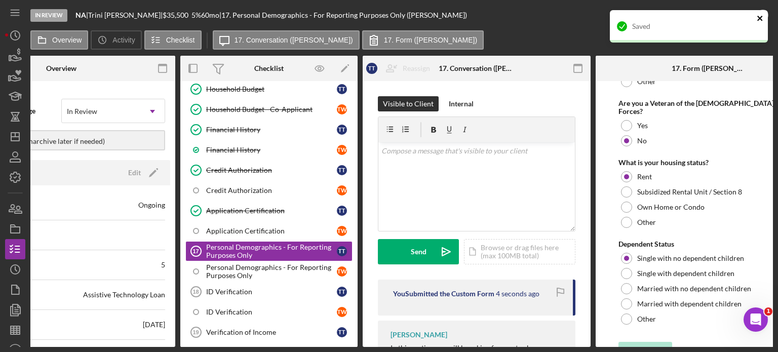
click at [757, 18] on icon "close" at bounding box center [759, 18] width 7 height 8
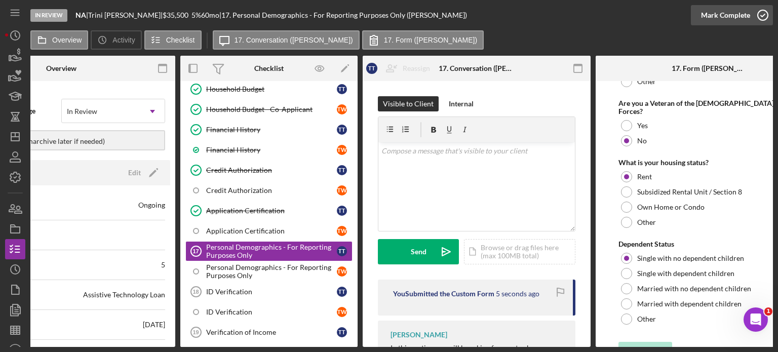
click at [761, 10] on circle "button" at bounding box center [762, 15] width 10 height 10
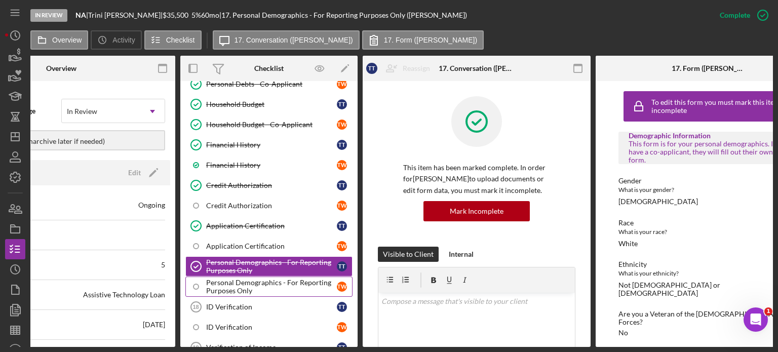
scroll to position [404, 0]
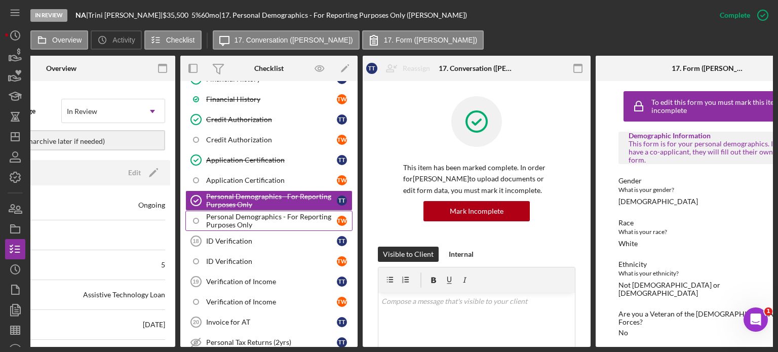
click at [249, 216] on div "Personal Demographics - For Reporting Purposes Only" at bounding box center [271, 221] width 131 height 16
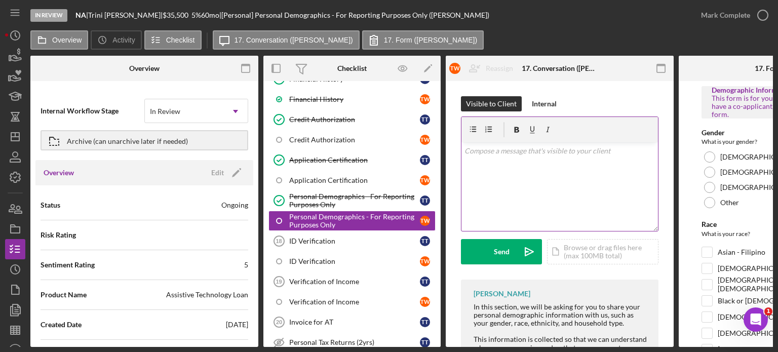
click at [518, 151] on p at bounding box center [559, 150] width 191 height 11
click at [526, 147] on p at bounding box center [559, 150] width 191 height 11
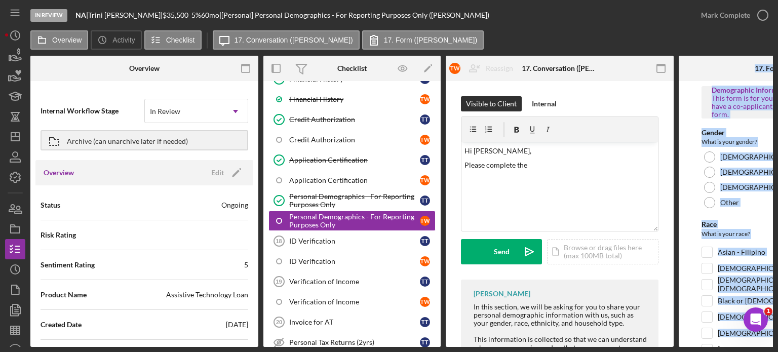
drag, startPoint x: 642, startPoint y: 347, endPoint x: 698, endPoint y: 351, distance: 55.8
click at [712, 347] on div "In Review NA | [PERSON_NAME] | $35,500 $12,425 5 % 60 mo | [Personal] Personal …" at bounding box center [389, 176] width 778 height 352
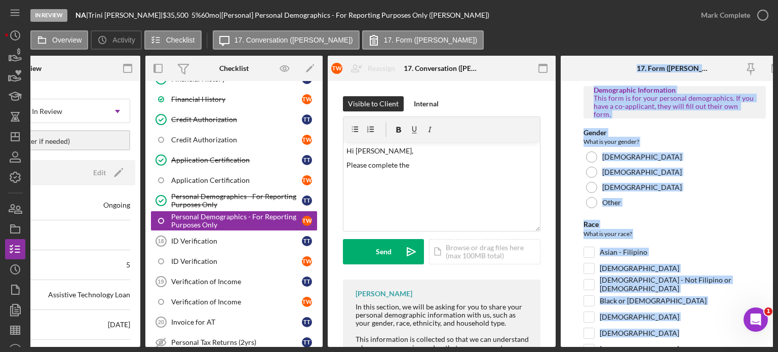
scroll to position [0, 132]
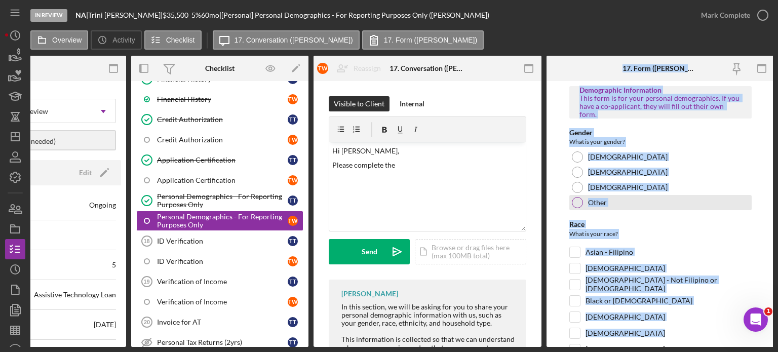
click at [717, 195] on div "Other" at bounding box center [660, 202] width 182 height 15
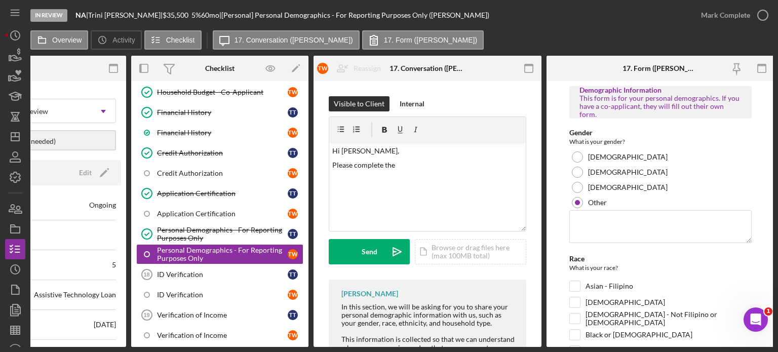
scroll to position [354, 0]
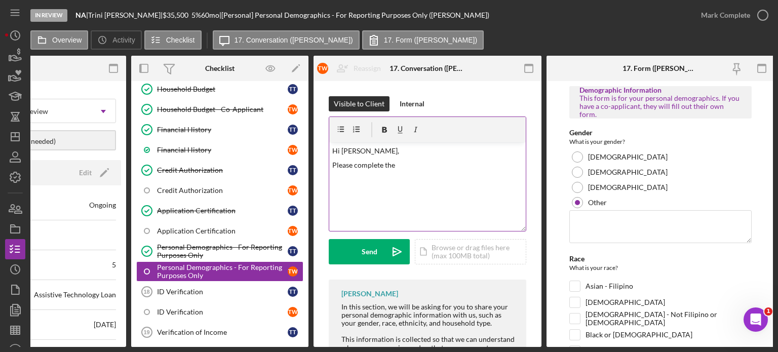
click at [398, 168] on p "Please complete the" at bounding box center [427, 164] width 191 height 11
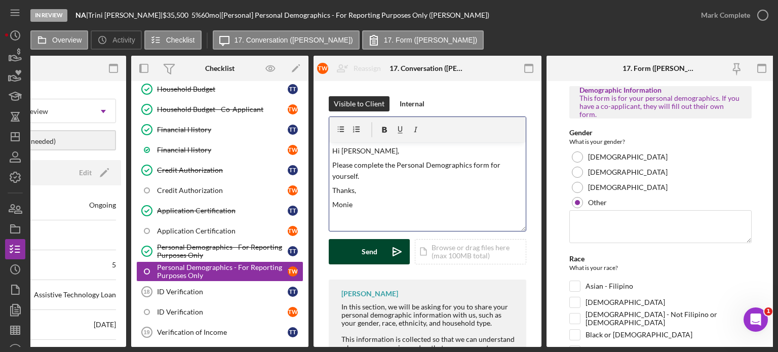
click at [360, 245] on button "Send Icon/icon-invite-send" at bounding box center [369, 251] width 81 height 25
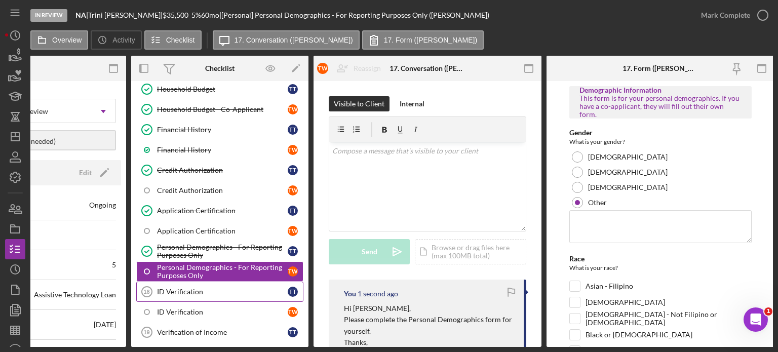
click at [200, 288] on div "ID Verification" at bounding box center [222, 292] width 131 height 8
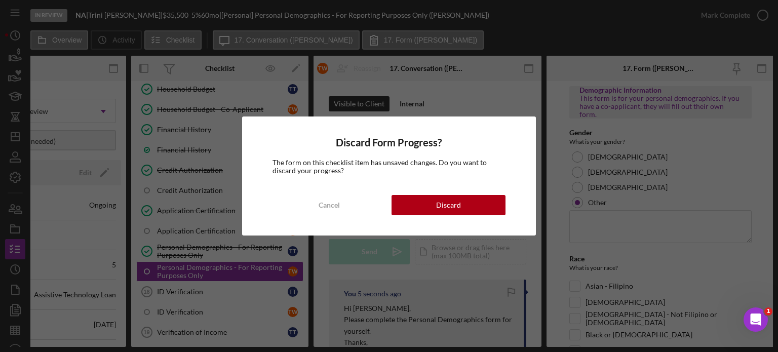
click at [491, 99] on div "Discard Form Progress? The form on this checklist item has unsaved changes. Do …" at bounding box center [389, 176] width 778 height 352
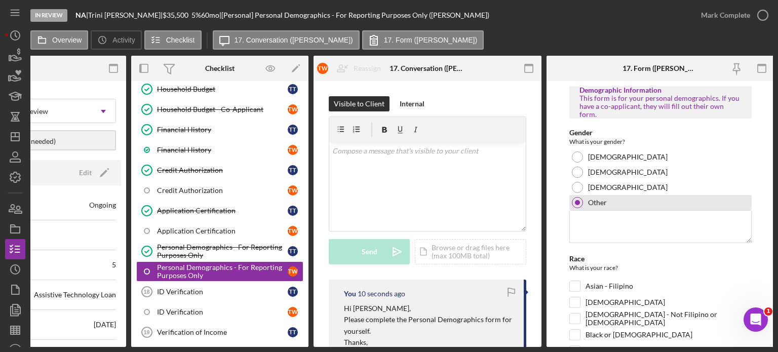
click at [575, 197] on div at bounding box center [577, 202] width 11 height 11
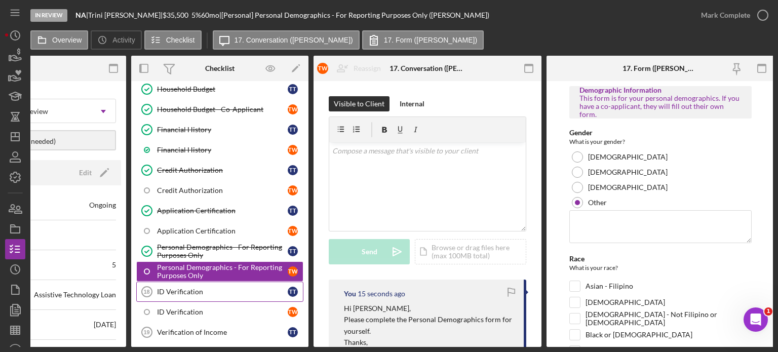
click at [178, 288] on div "ID Verification" at bounding box center [222, 292] width 131 height 8
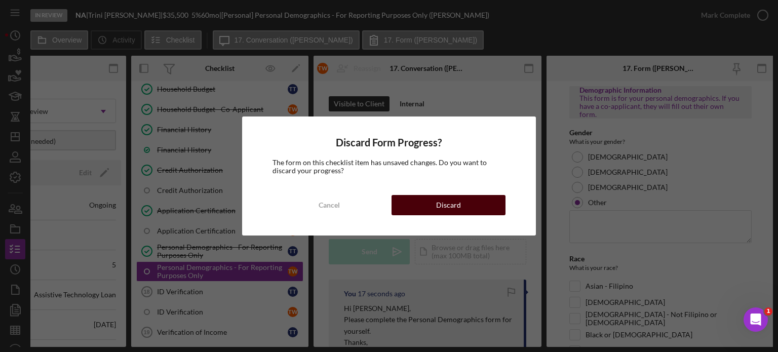
click at [451, 204] on div "Discard" at bounding box center [448, 205] width 25 height 20
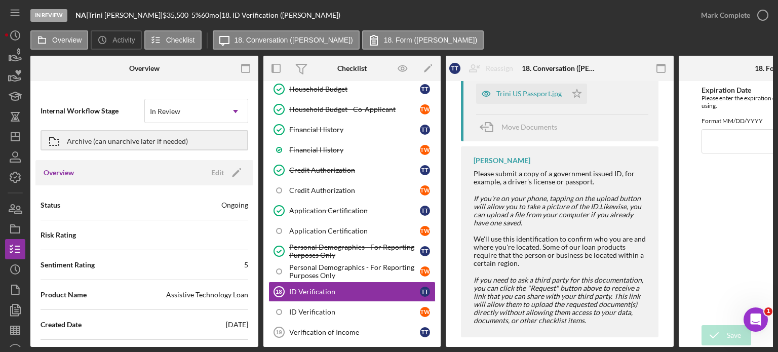
scroll to position [239, 0]
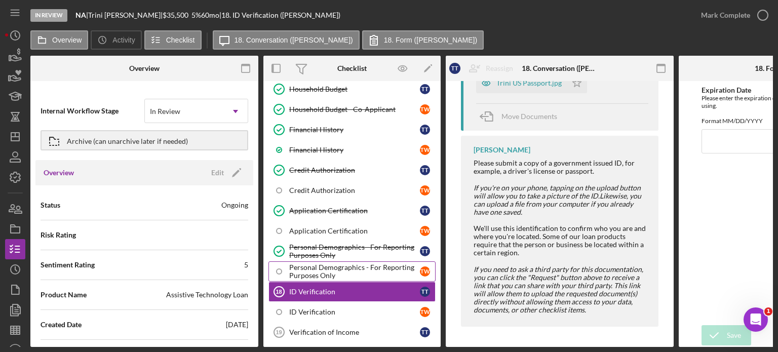
click at [338, 263] on div "Personal Demographics - For Reporting Purposes Only" at bounding box center [354, 271] width 131 height 16
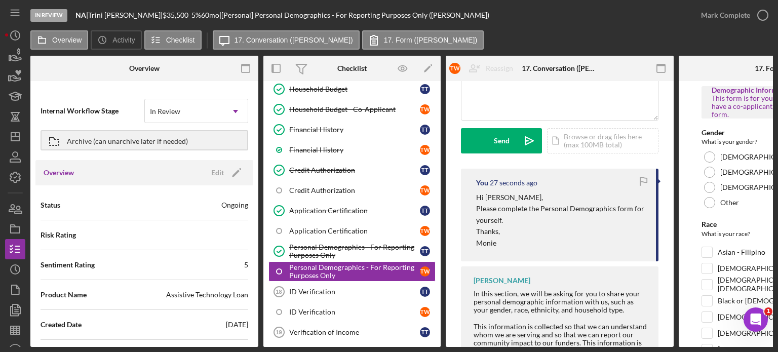
scroll to position [152, 0]
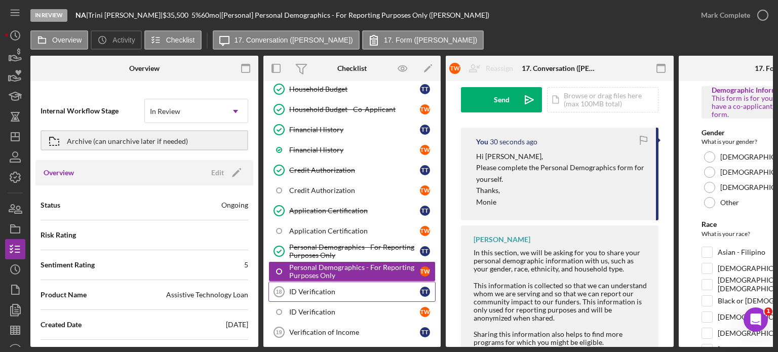
click at [318, 288] on div "ID Verification" at bounding box center [354, 292] width 131 height 8
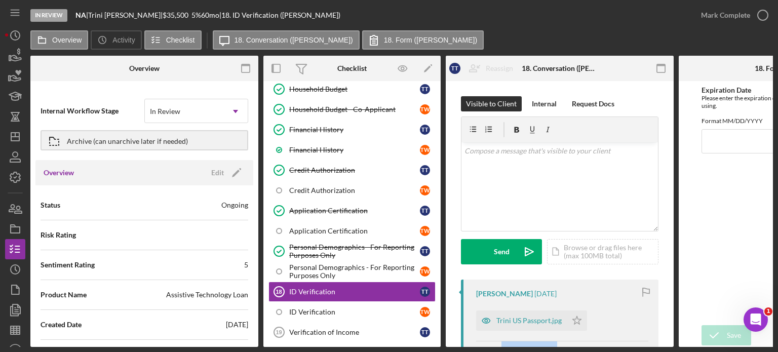
drag, startPoint x: 486, startPoint y: 347, endPoint x: 620, endPoint y: 352, distance: 133.7
click at [620, 351] on html "In Review NA | [PERSON_NAME] | $35,500 $12,425 5 % 60 mo | 18. ID Verification …" at bounding box center [389, 176] width 778 height 352
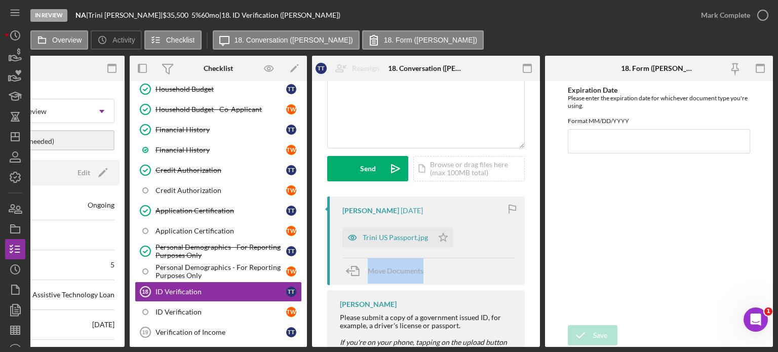
scroll to position [101, 0]
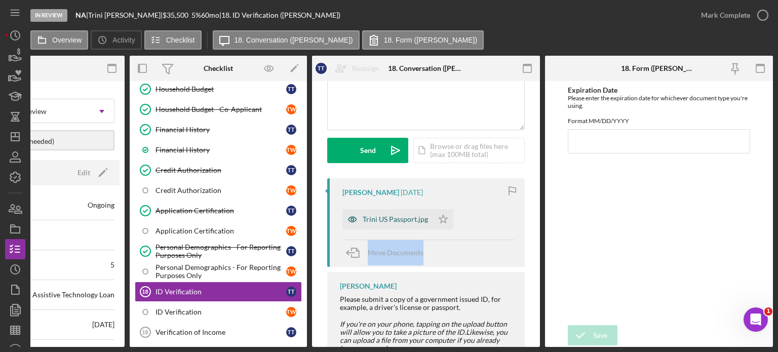
click at [388, 217] on div "Trini US Passport.jpg" at bounding box center [394, 219] width 65 height 8
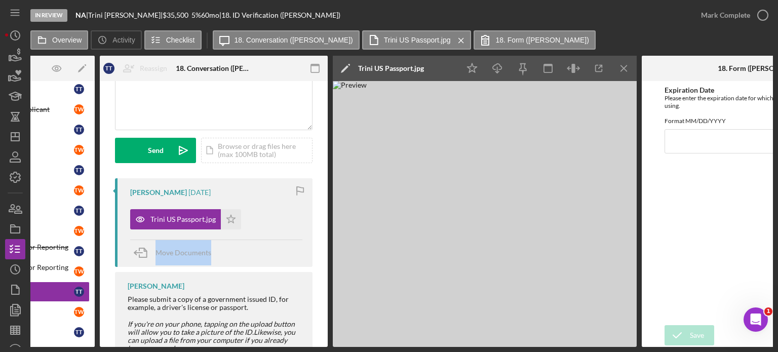
scroll to position [0, 391]
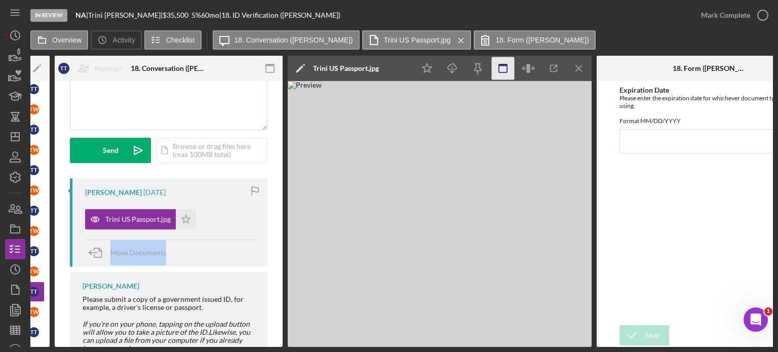
click at [503, 69] on icon "button" at bounding box center [503, 68] width 23 height 23
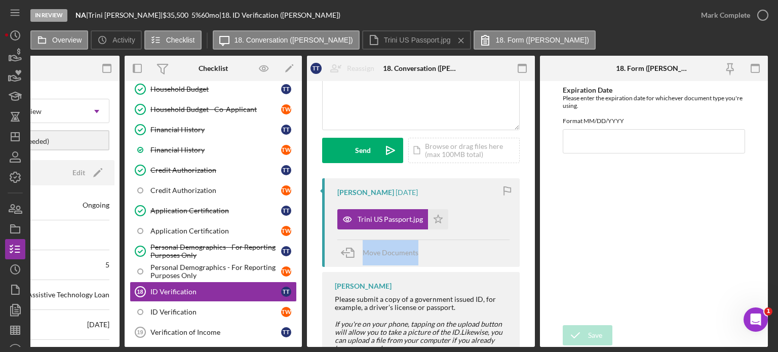
scroll to position [0, 134]
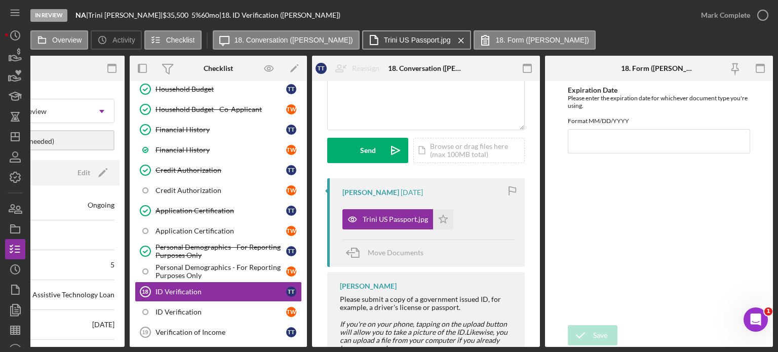
click at [384, 36] on label "Trini US Passport.jpg" at bounding box center [417, 40] width 67 height 8
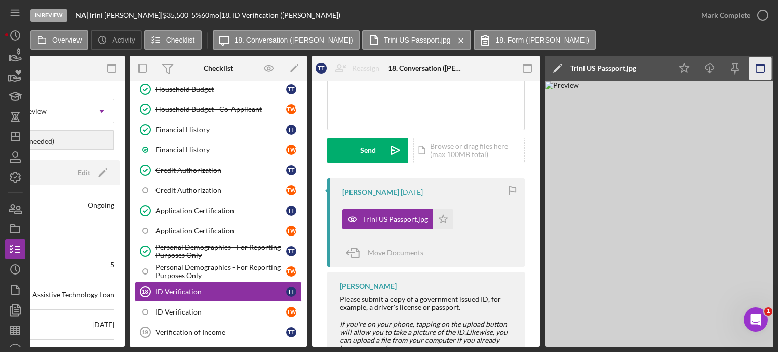
click at [757, 68] on icon "button" at bounding box center [760, 68] width 23 height 23
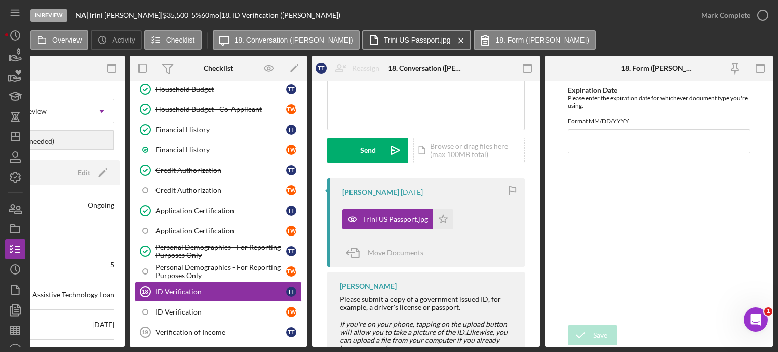
click at [384, 42] on label "Trini US Passport.jpg" at bounding box center [417, 40] width 67 height 8
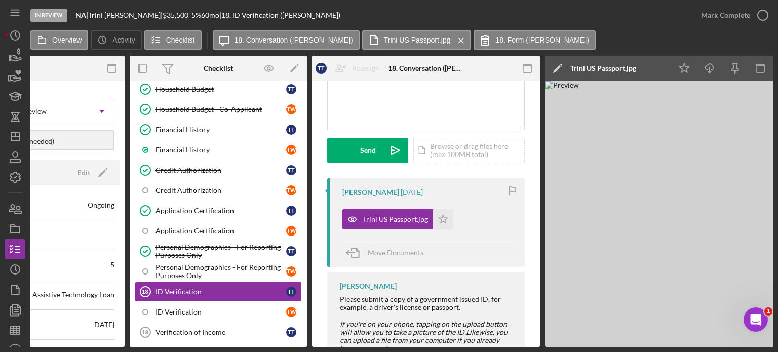
click at [701, 157] on img at bounding box center [697, 214] width 304 height 266
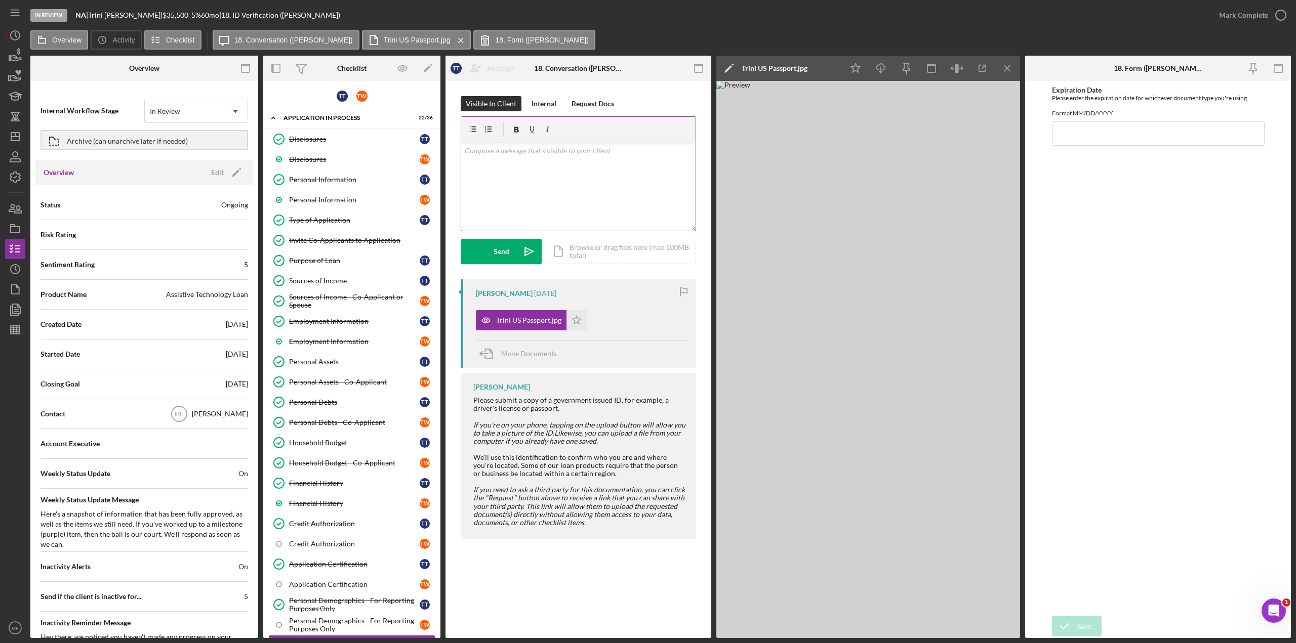
scroll to position [321, 0]
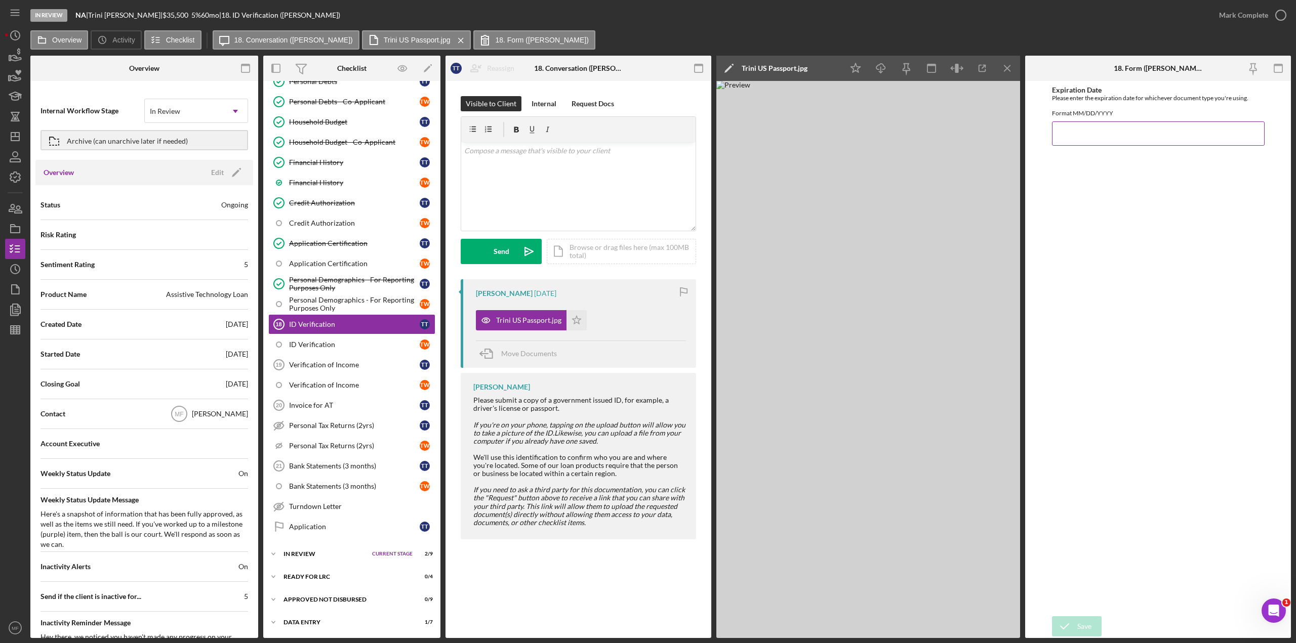
click at [777, 143] on input "Expiration Date" at bounding box center [1158, 133] width 213 height 24
type input "[DATE]"
click at [777, 351] on div "Save" at bounding box center [1084, 627] width 14 height 20
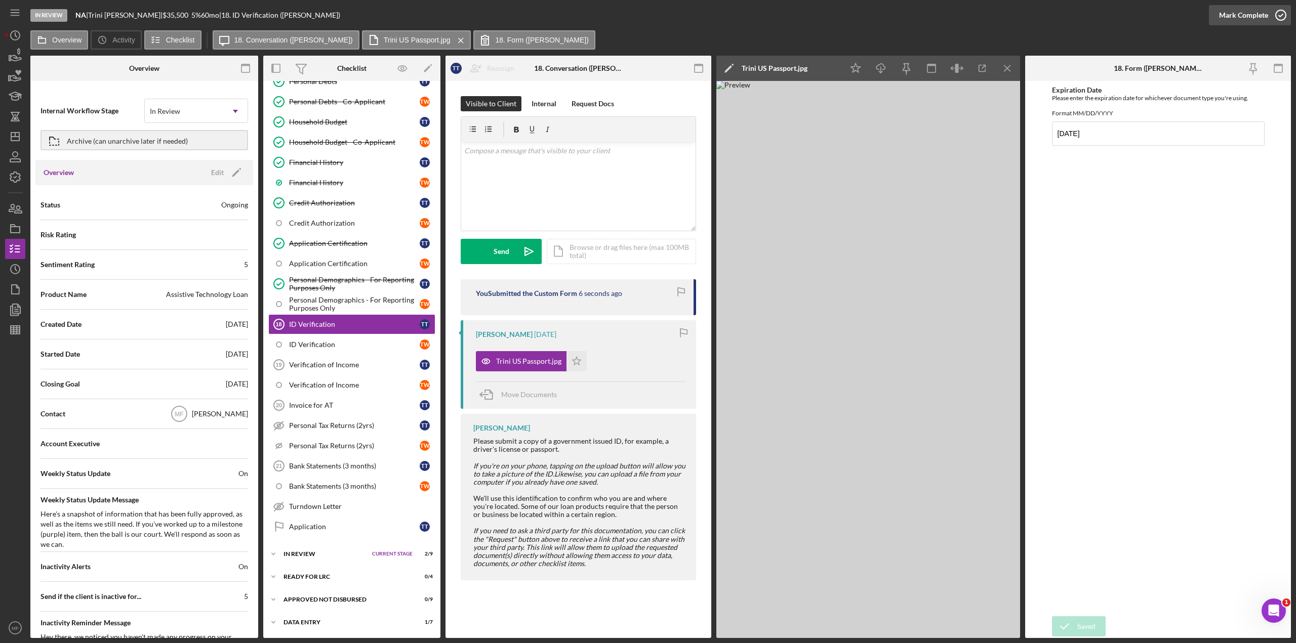
click at [777, 16] on div "Mark Complete" at bounding box center [1243, 15] width 49 height 20
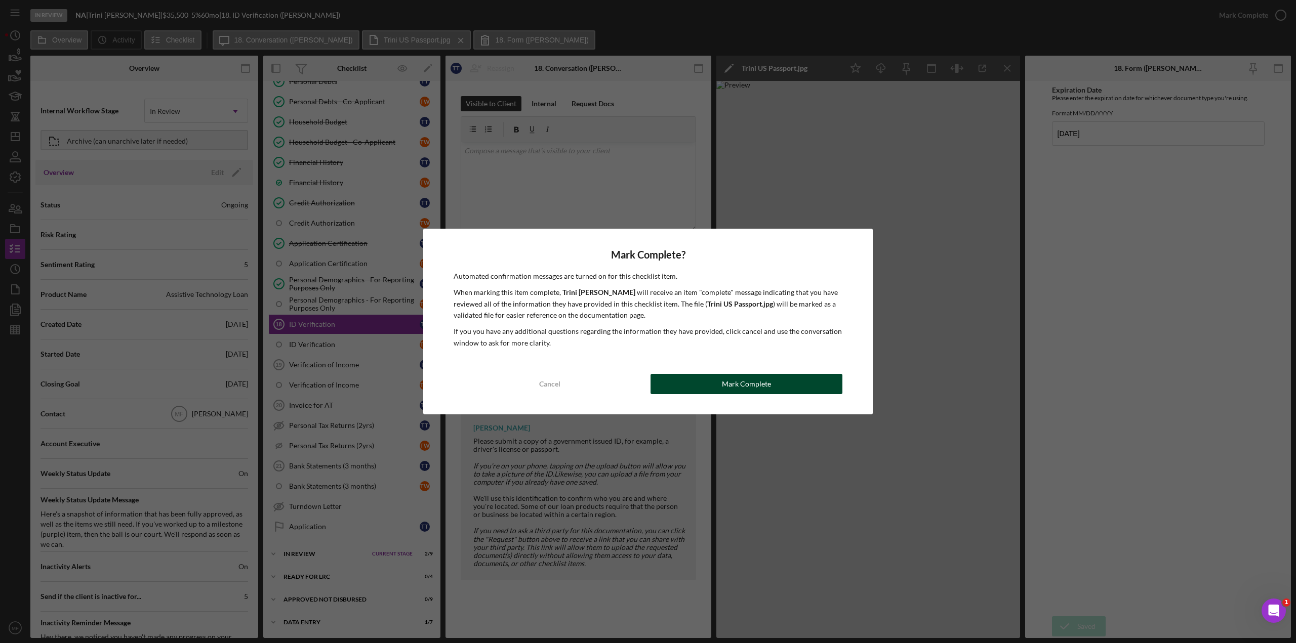
click at [748, 351] on div "Mark Complete" at bounding box center [746, 384] width 49 height 20
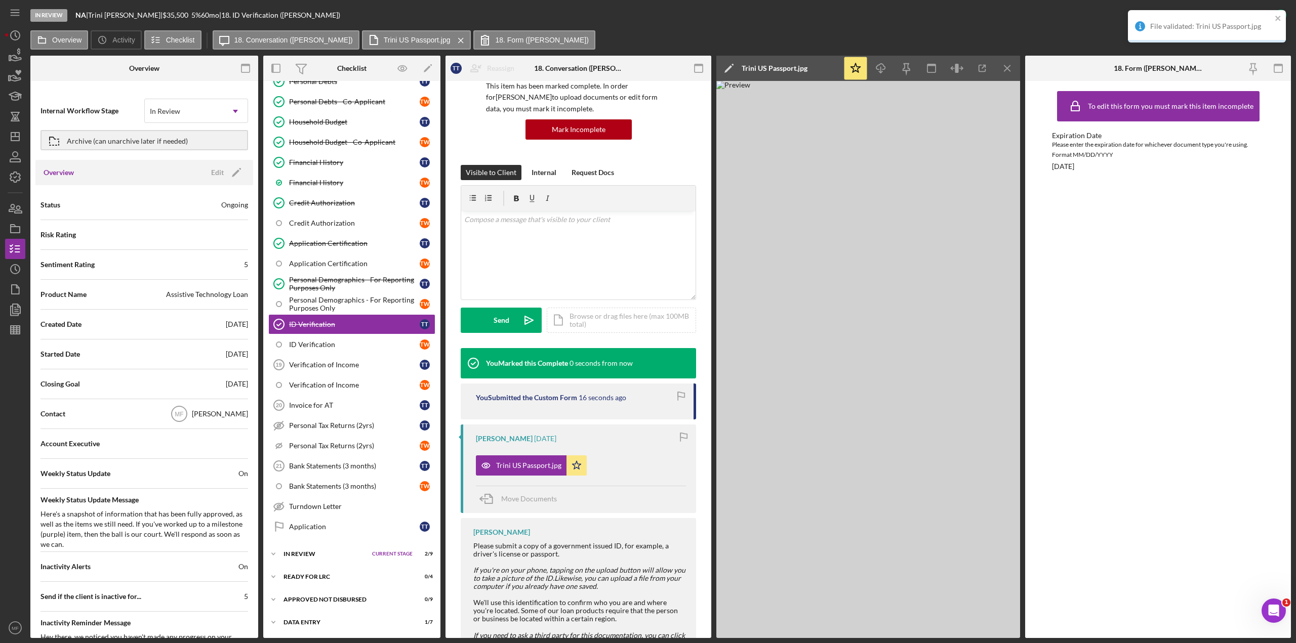
scroll to position [101, 0]
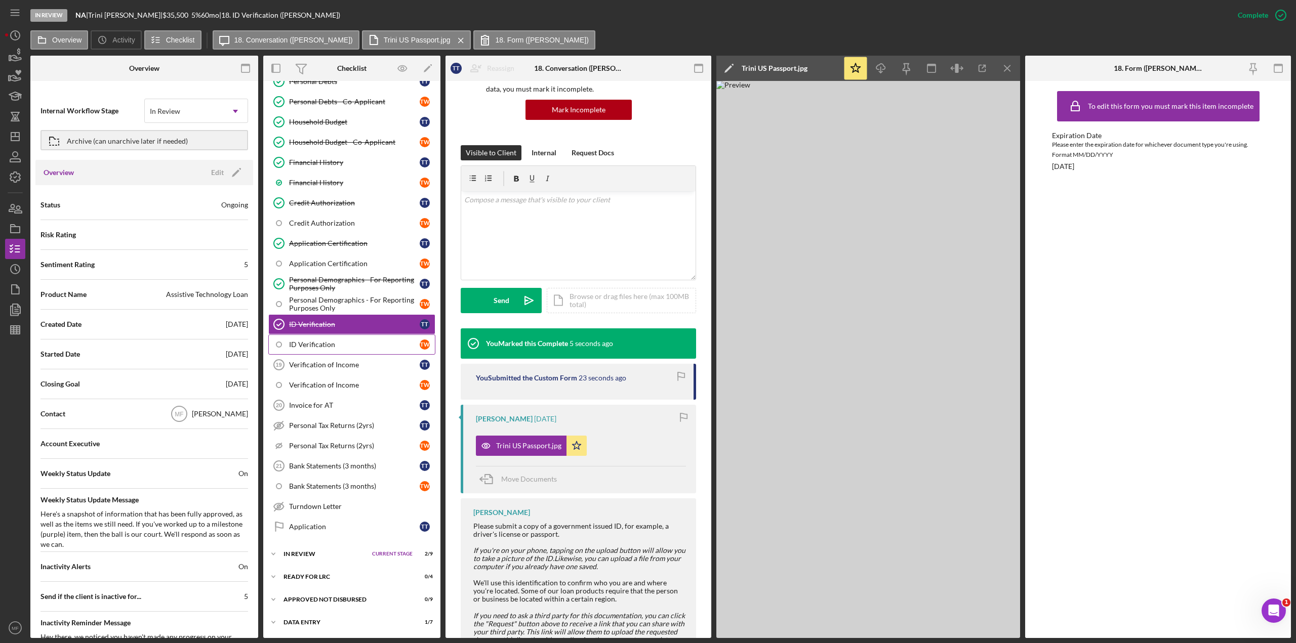
click at [321, 346] on div "ID Verification" at bounding box center [354, 345] width 131 height 8
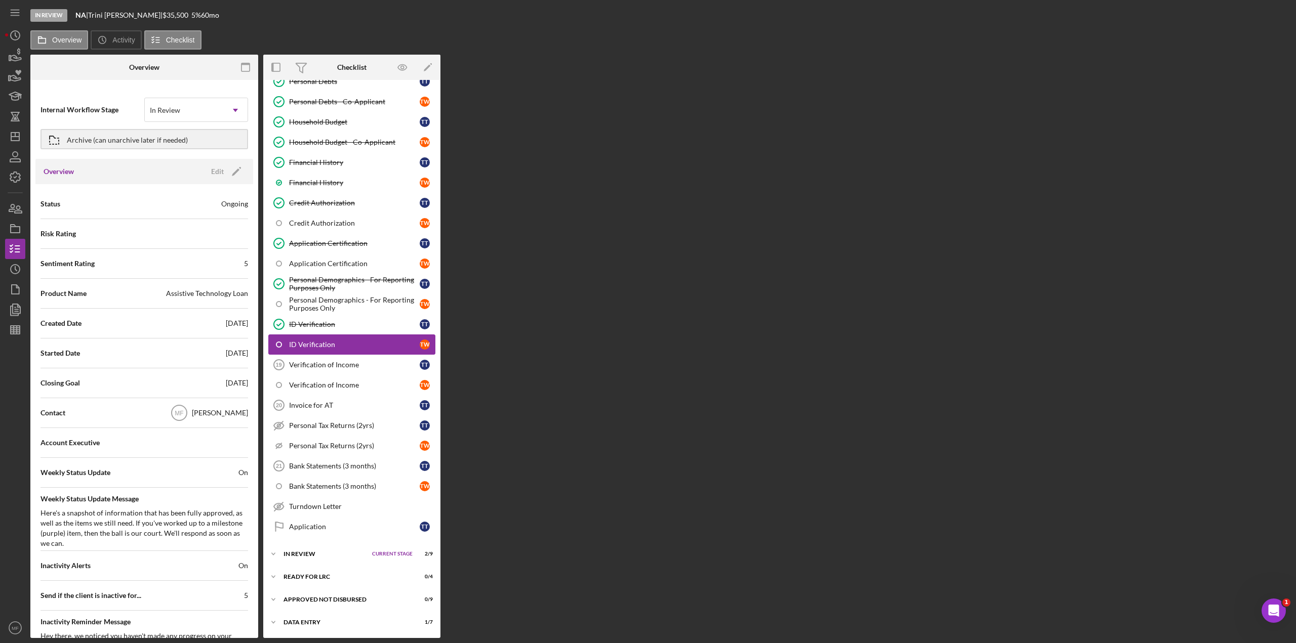
scroll to position [321, 0]
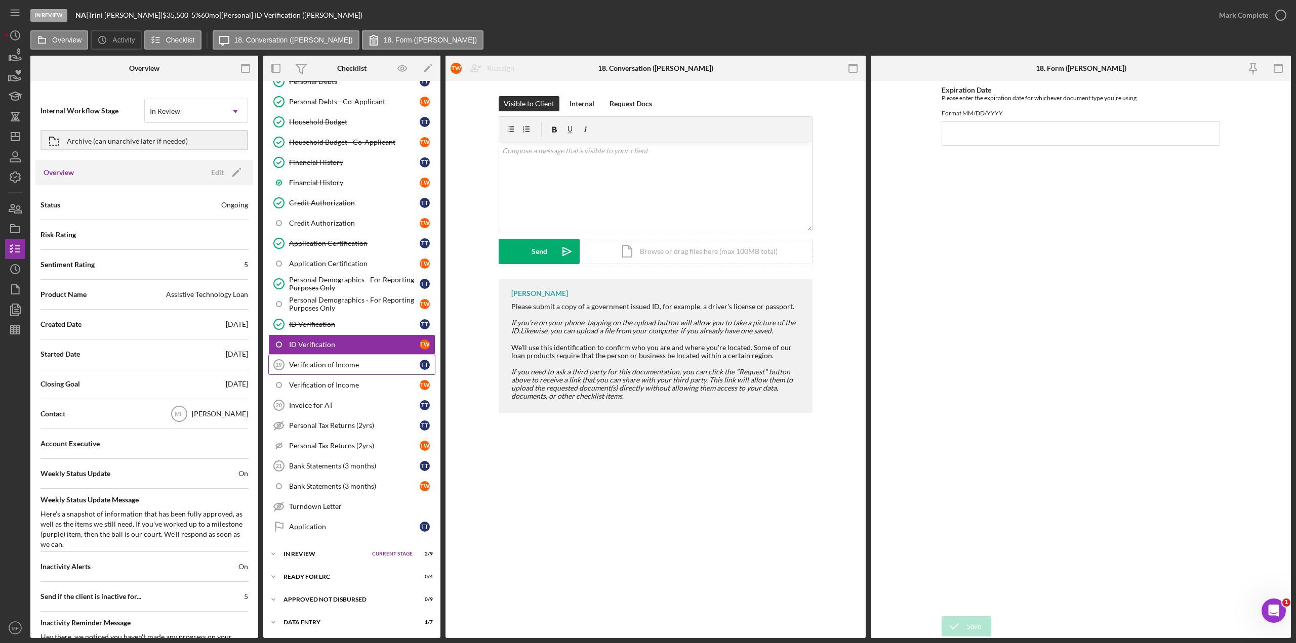
click at [332, 351] on div "Verification of Income" at bounding box center [354, 365] width 131 height 8
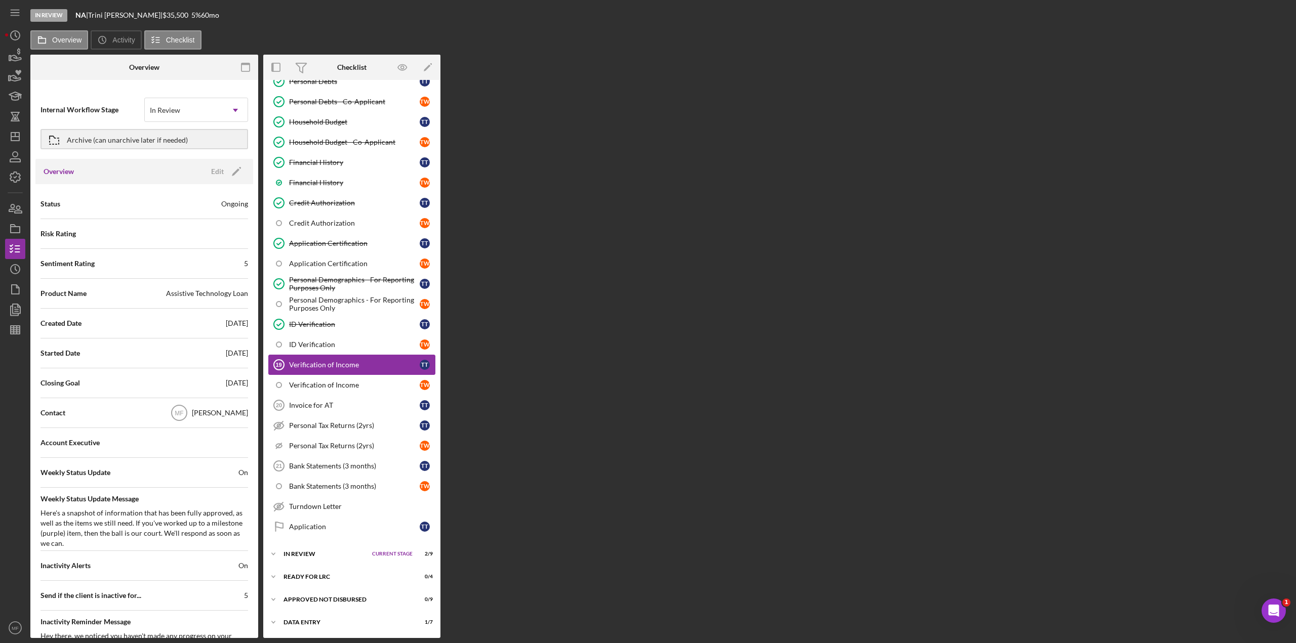
scroll to position [321, 0]
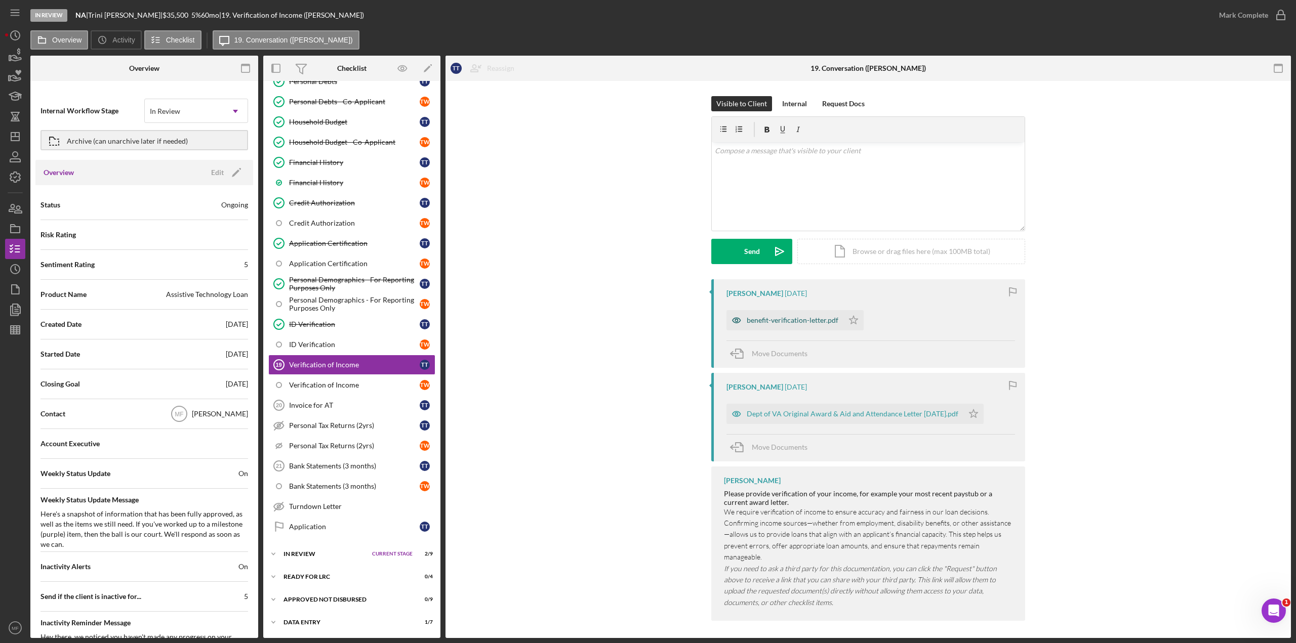
click at [777, 322] on div "benefit-verification-letter.pdf" at bounding box center [793, 320] width 92 height 8
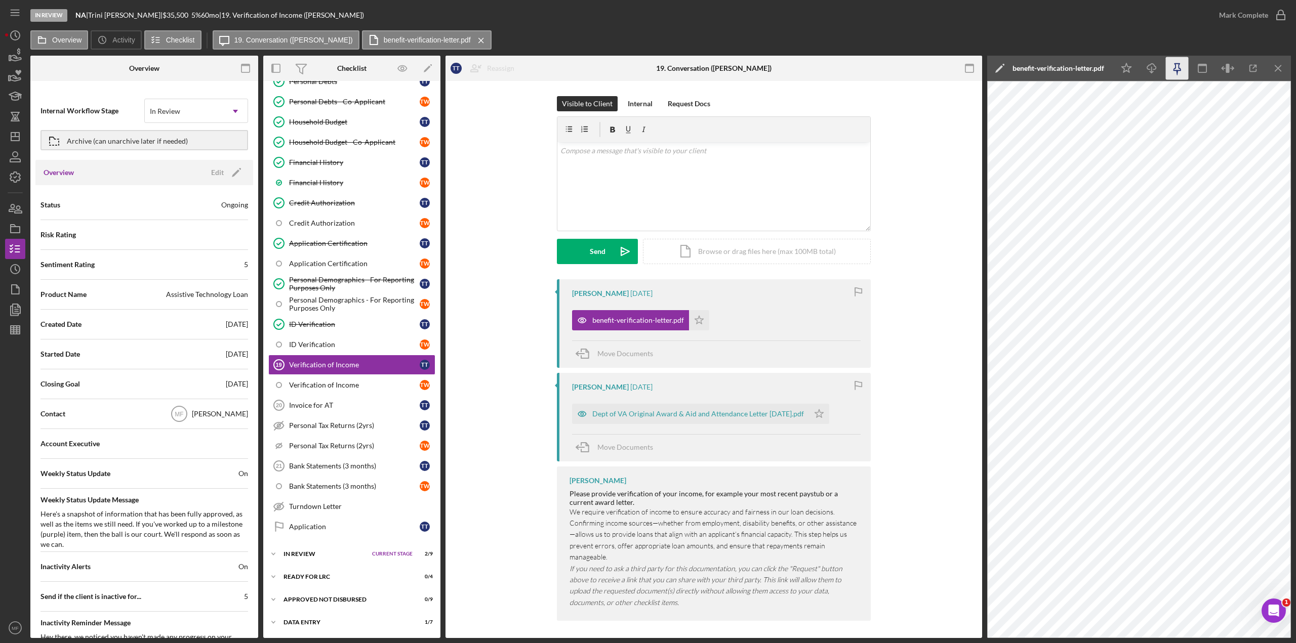
click at [777, 68] on icon "button" at bounding box center [1177, 68] width 23 height 23
click at [685, 351] on div "Dept of VA Original Award & Aid and Attendance Letter [DATE].pdf" at bounding box center [698, 414] width 212 height 8
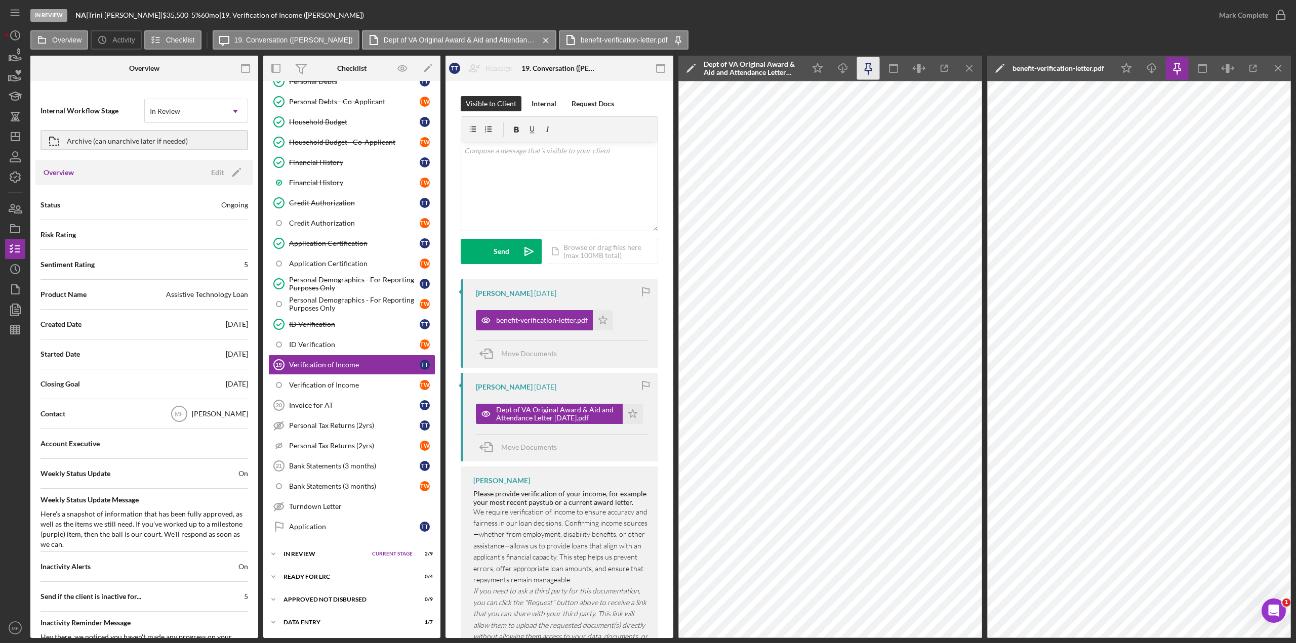
click at [777, 69] on icon "button" at bounding box center [868, 68] width 23 height 23
click at [315, 351] on div "Icon/Expander In Review Current Stage 2 / 9 Set Stage" at bounding box center [351, 554] width 177 height 20
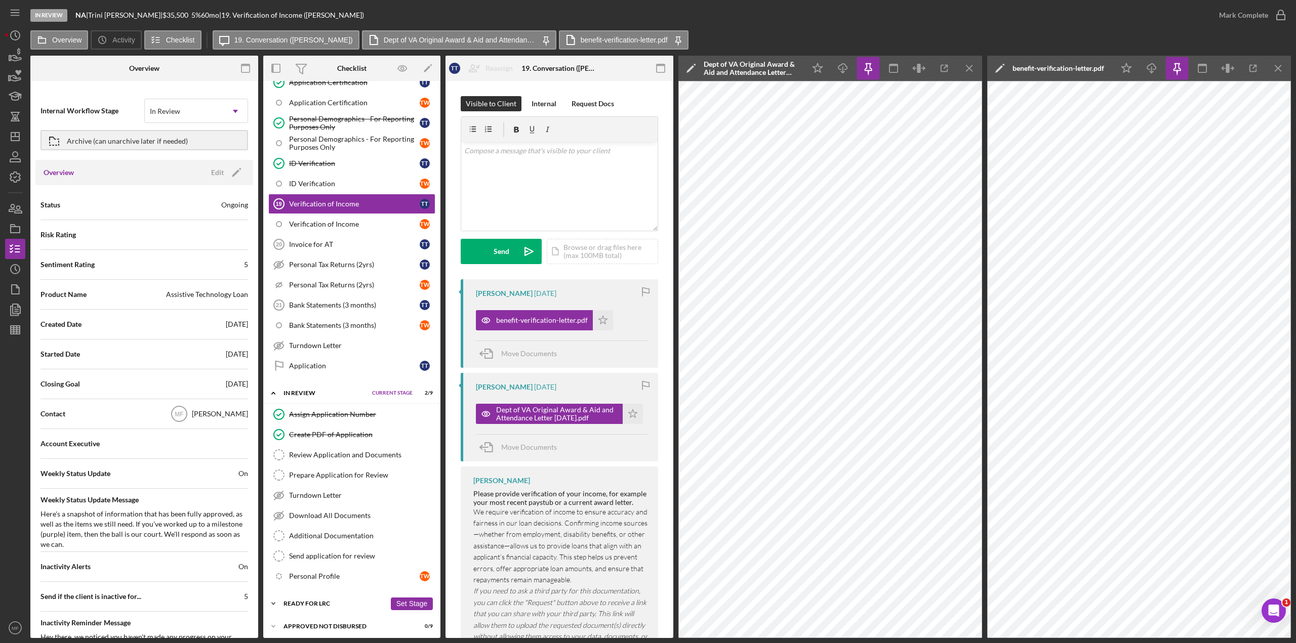
scroll to position [509, 0]
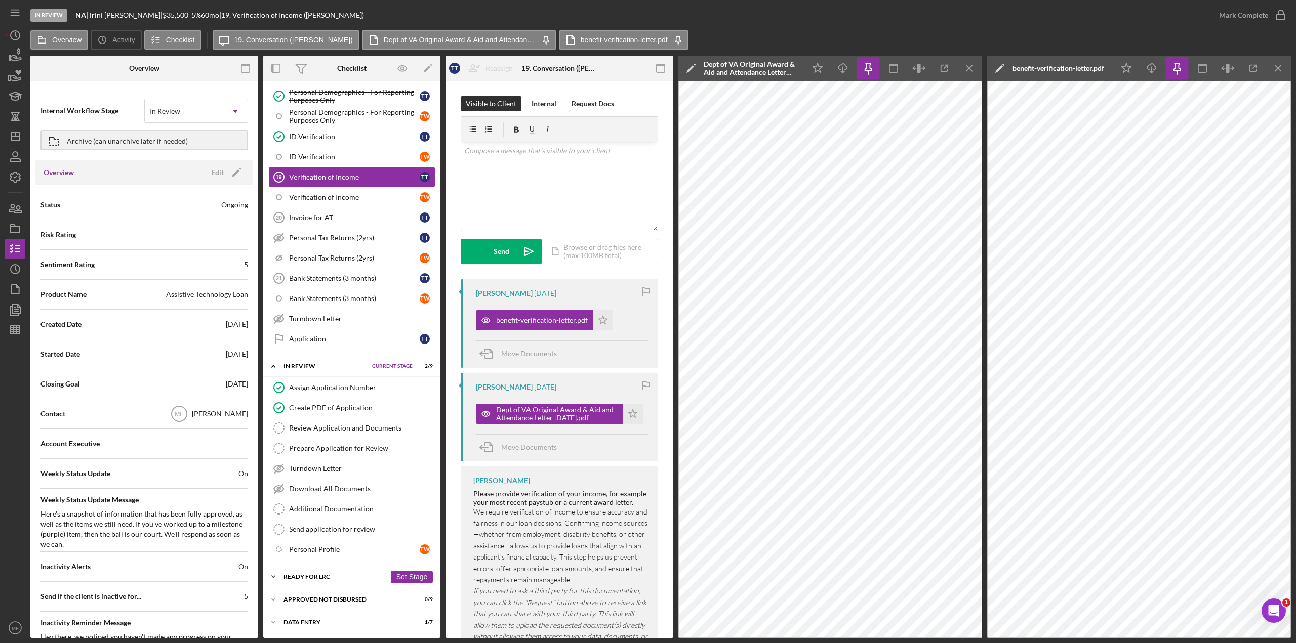
click at [308, 351] on div "Ready for LRC" at bounding box center [334, 577] width 102 height 6
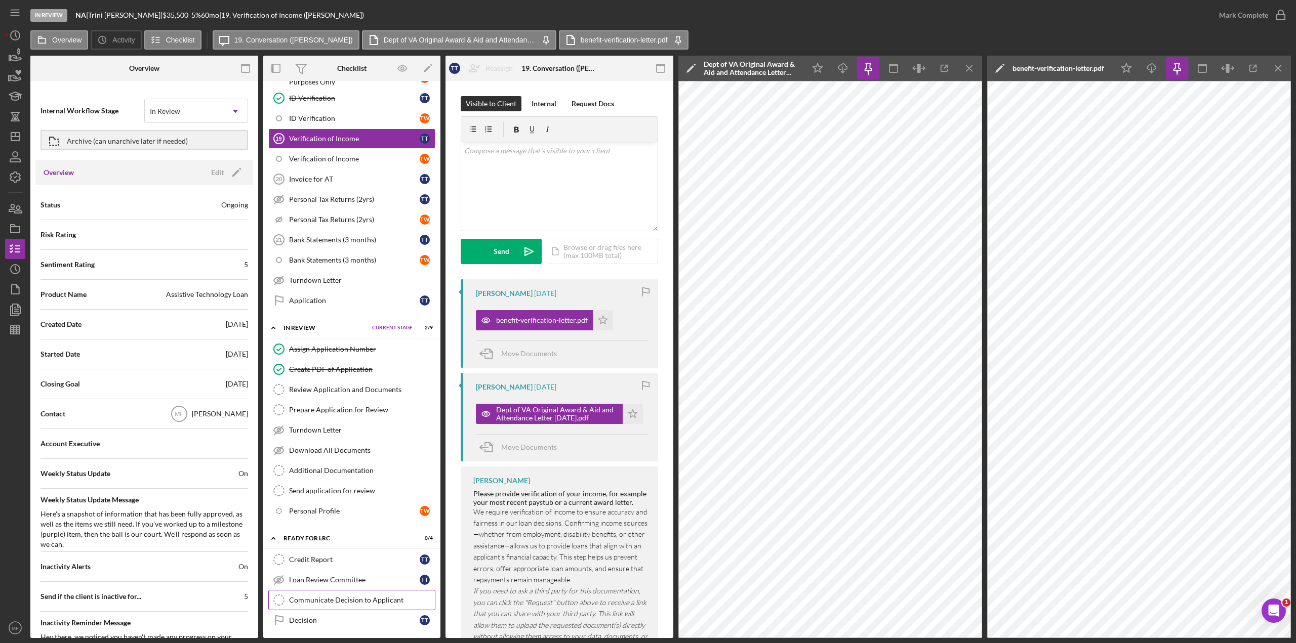
scroll to position [595, 0]
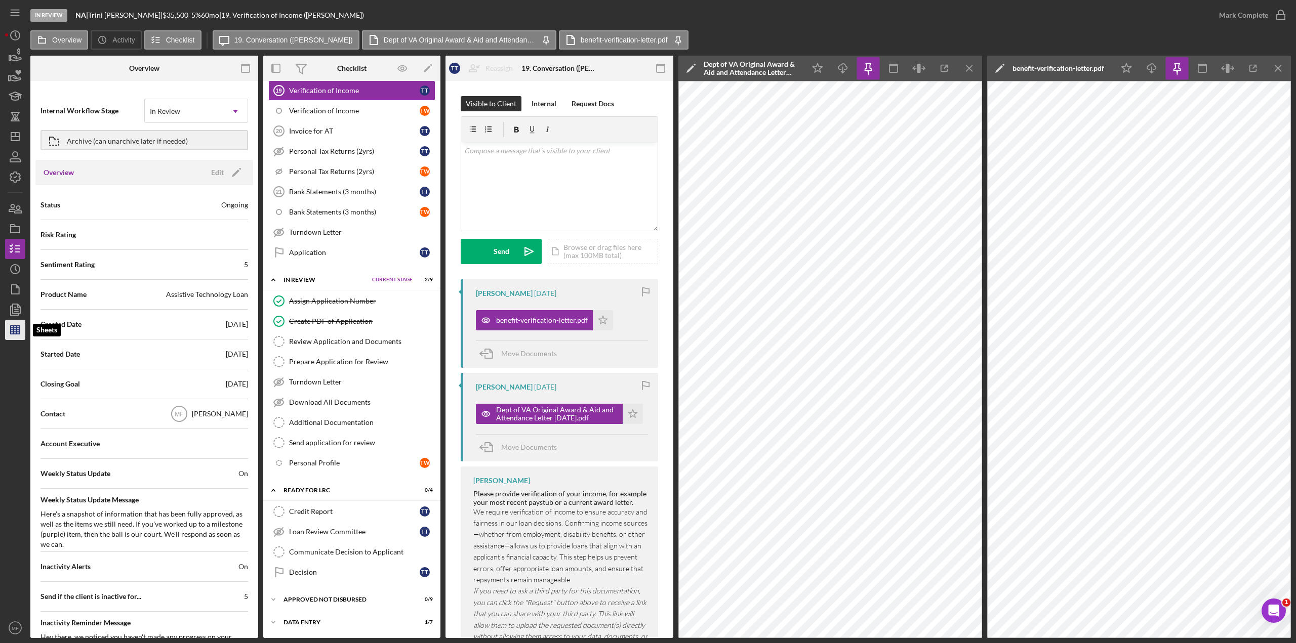
click at [21, 331] on icon "button" at bounding box center [15, 329] width 25 height 25
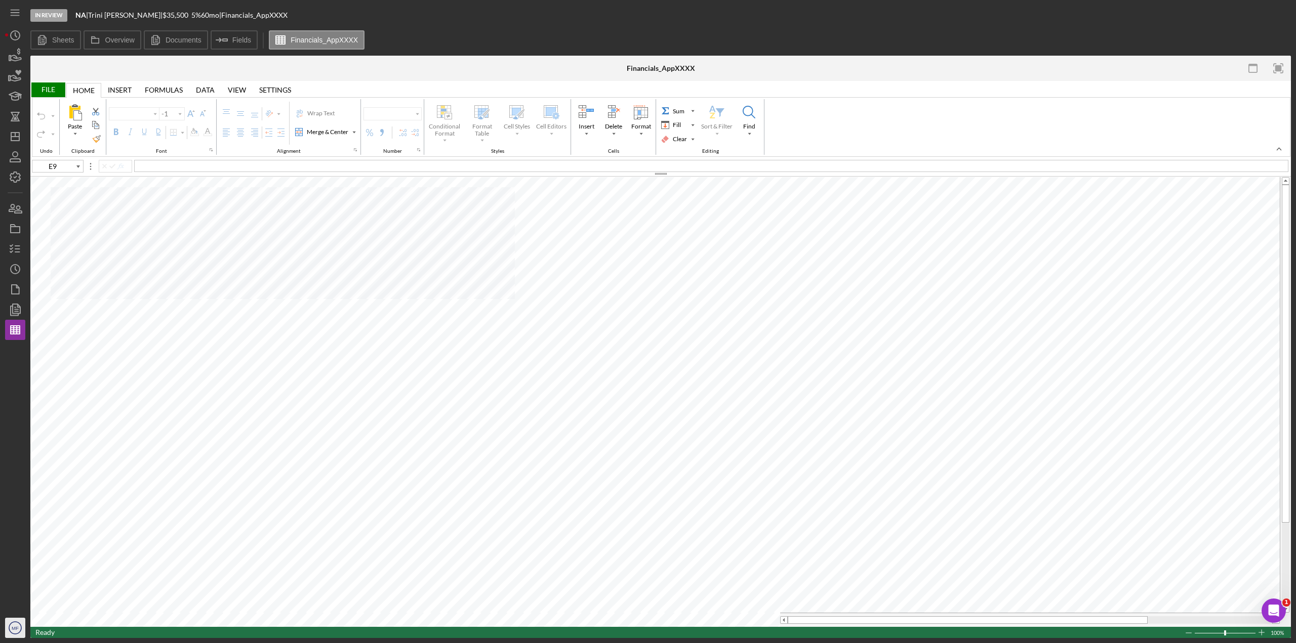
type input "Arial"
type input "10"
type input "E77"
type input "Arial"
type input "10"
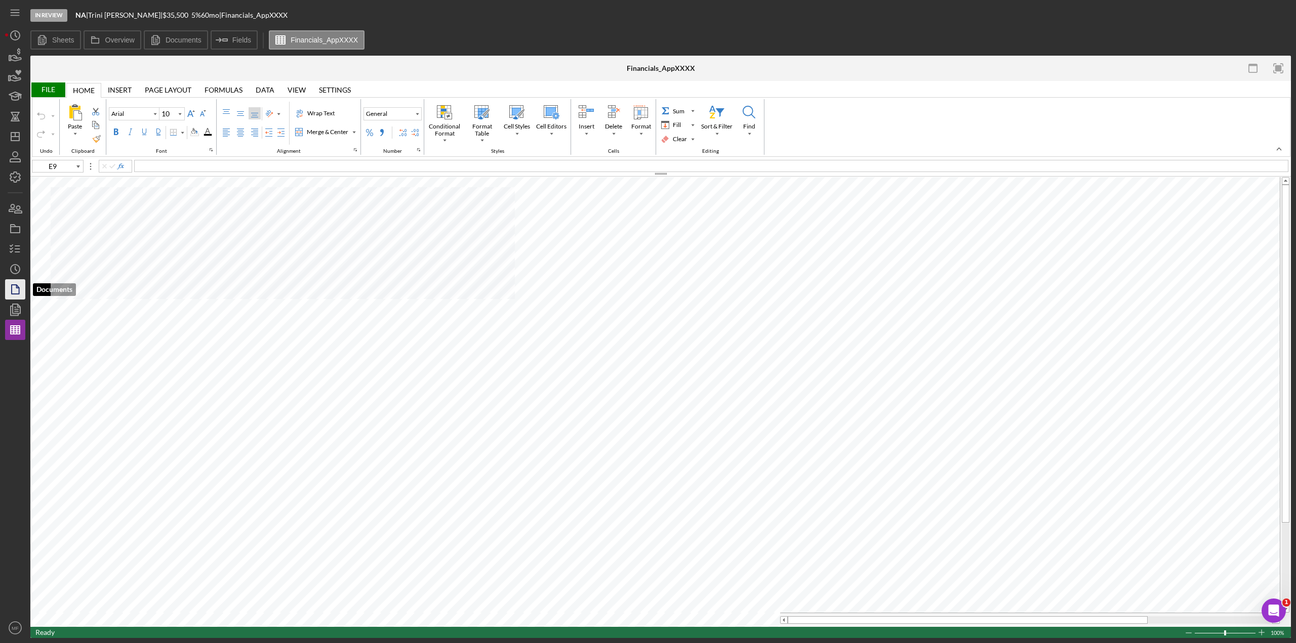
click at [16, 294] on polygon "button" at bounding box center [16, 289] width 8 height 9
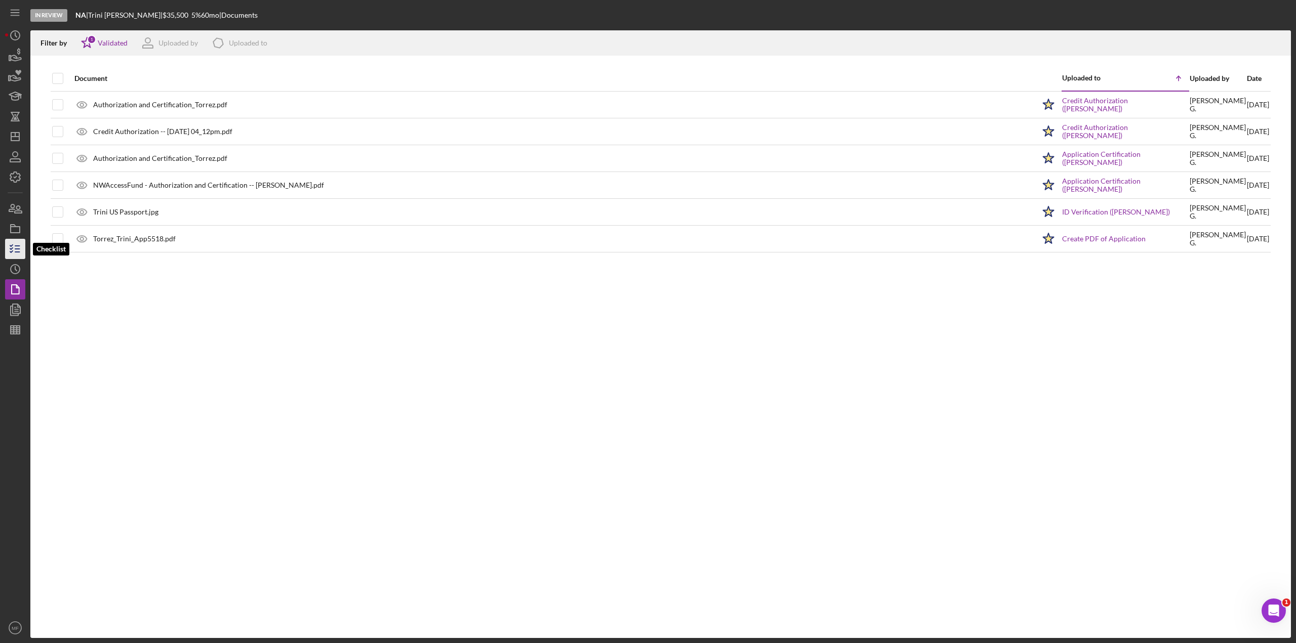
click at [18, 247] on icon "button" at bounding box center [15, 248] width 25 height 25
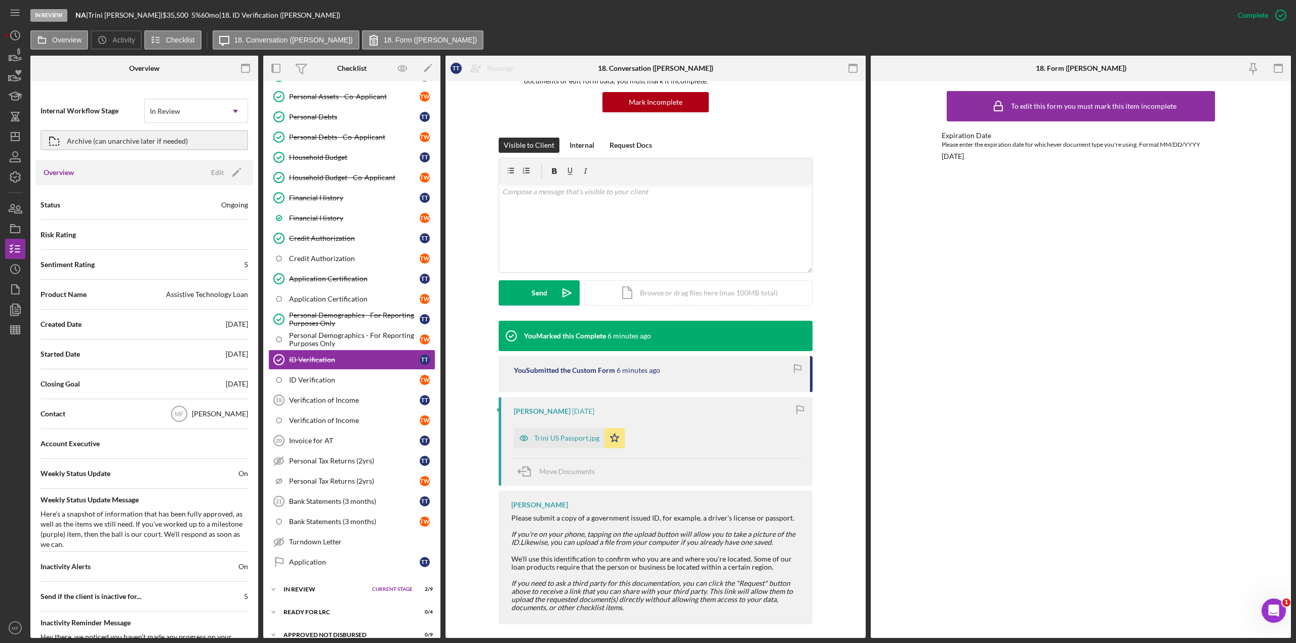
scroll to position [104, 0]
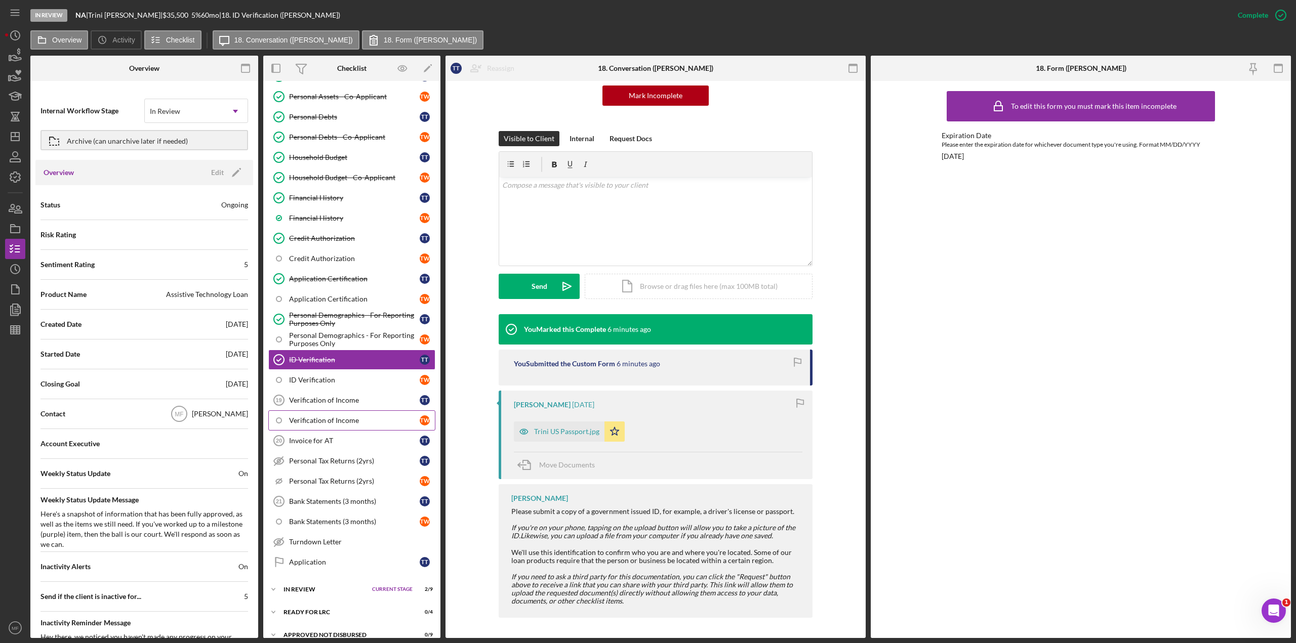
click at [340, 351] on div "Verification of Income" at bounding box center [354, 421] width 131 height 8
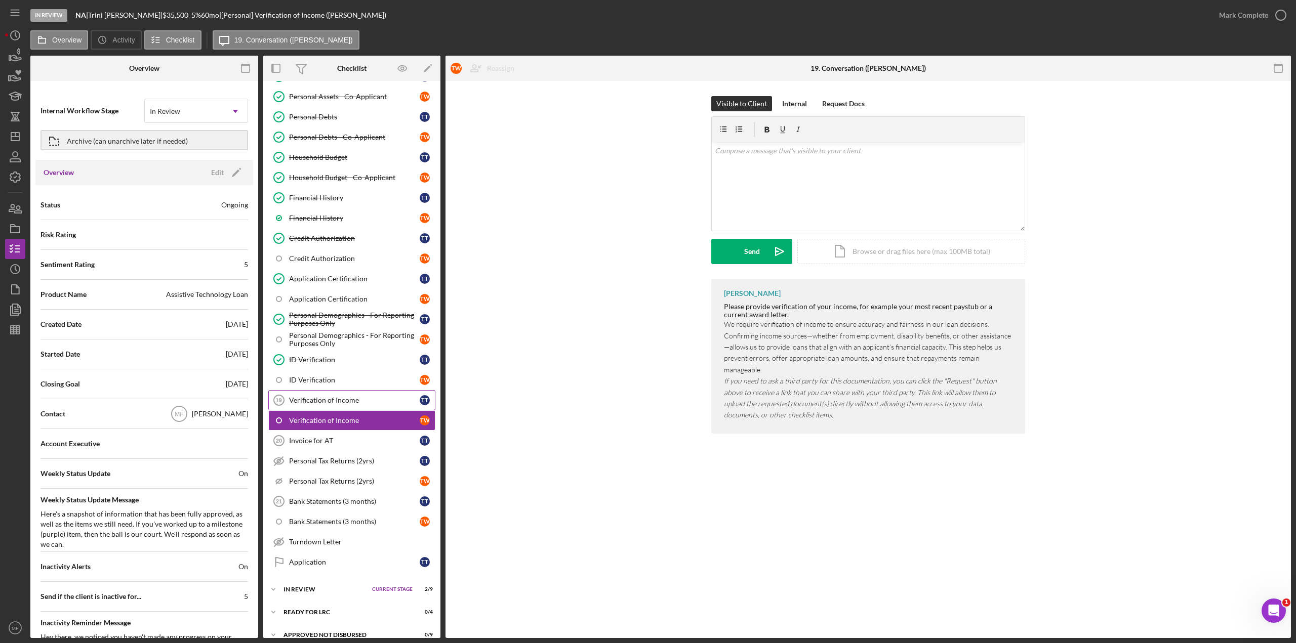
click at [339, 351] on div "Verification of Income" at bounding box center [354, 400] width 131 height 8
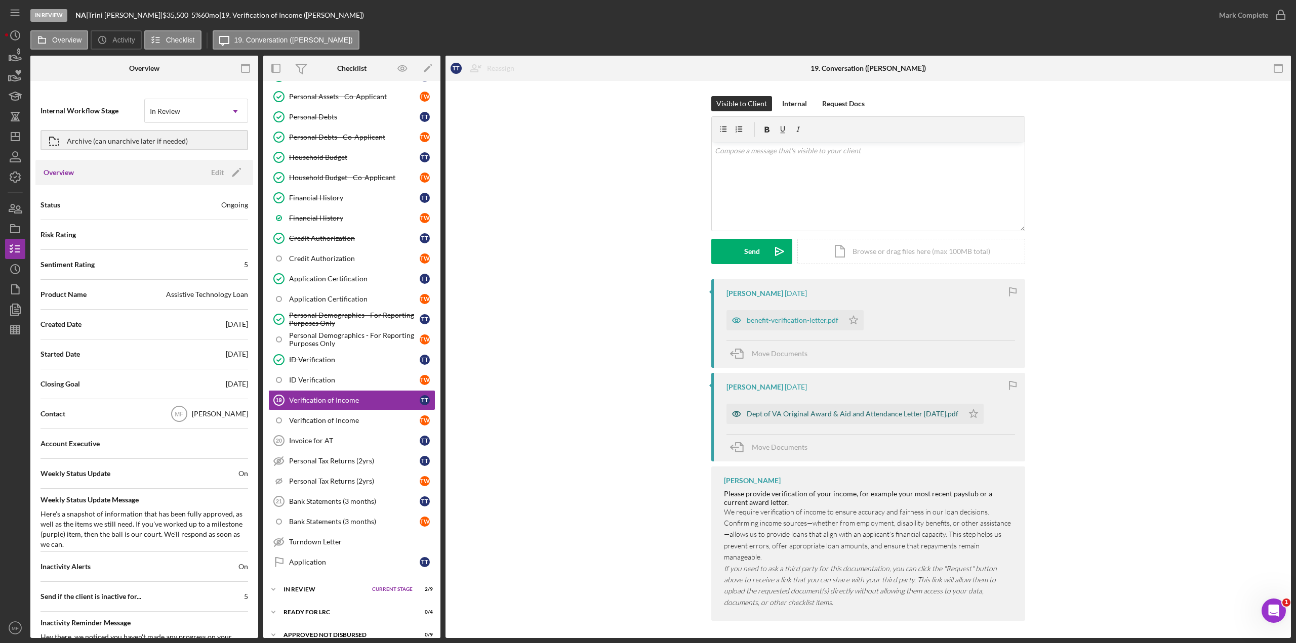
click at [777, 351] on div "Dept of VA Original Award & Aid and Attendance Letter [DATE].pdf" at bounding box center [844, 414] width 237 height 20
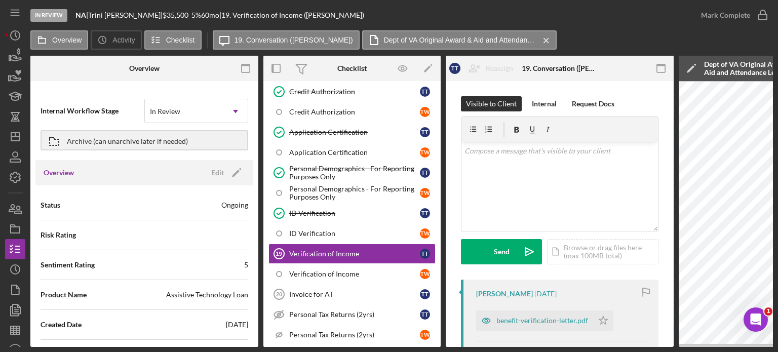
scroll to position [472, 0]
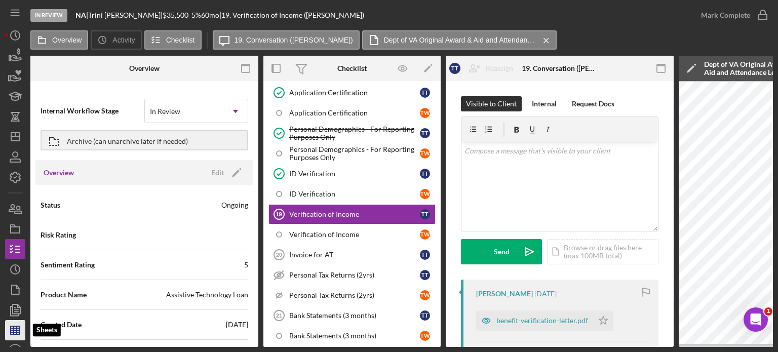
click at [18, 334] on icon "button" at bounding box center [15, 329] width 25 height 25
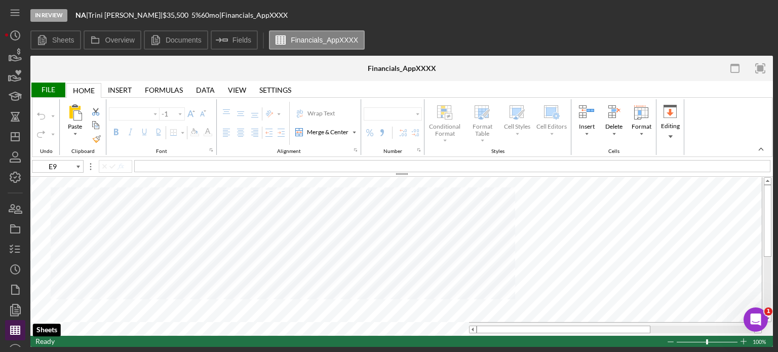
type input "Arial"
type input "10"
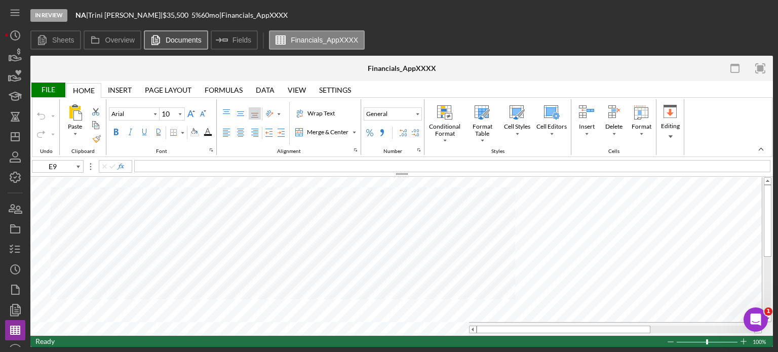
click at [182, 42] on label "Documents" at bounding box center [184, 40] width 36 height 8
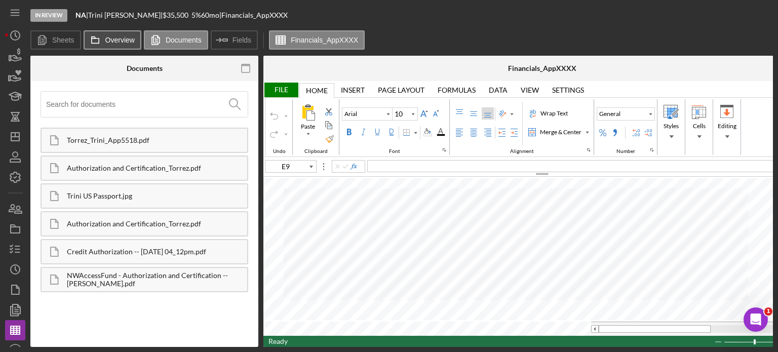
click at [113, 40] on label "Overview" at bounding box center [119, 40] width 29 height 8
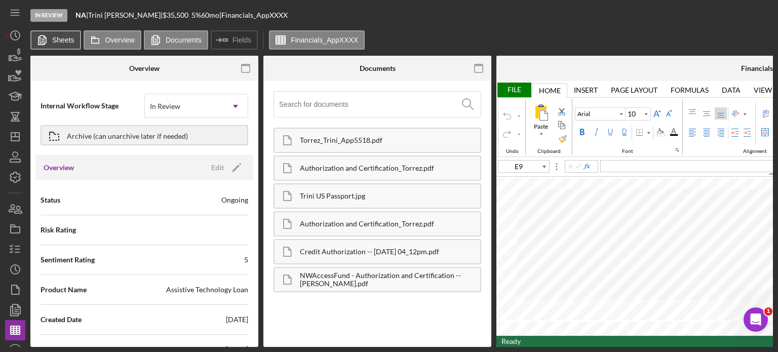
click at [55, 42] on label "Sheets" at bounding box center [63, 40] width 22 height 8
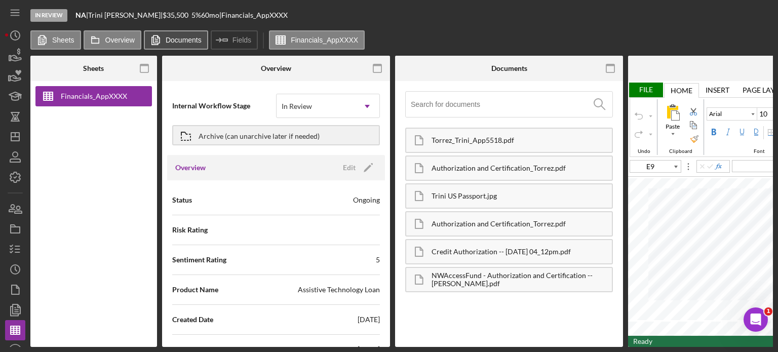
click at [179, 41] on label "Documents" at bounding box center [184, 40] width 36 height 8
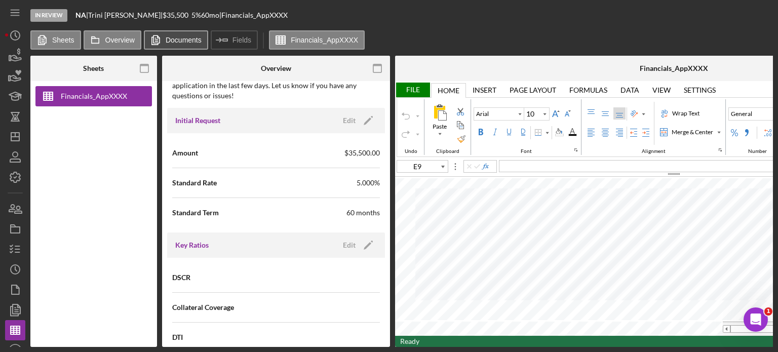
click at [165, 37] on button "Documents" at bounding box center [176, 39] width 64 height 19
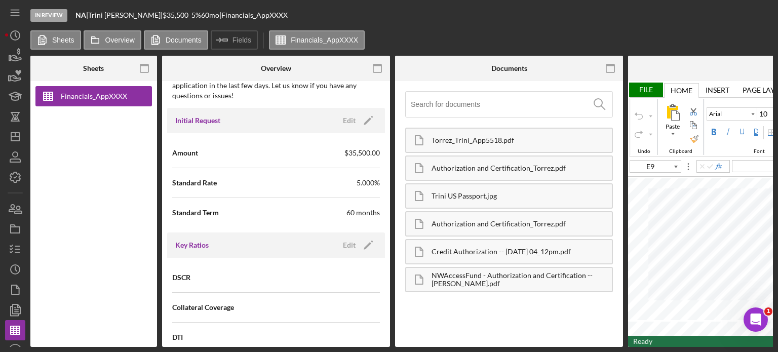
drag, startPoint x: 497, startPoint y: 344, endPoint x: 597, endPoint y: 346, distance: 100.8
click at [597, 346] on div "Sheets Financials_AppXXXX Overview Internal Workflow Stage In Review Icon/Dropd…" at bounding box center [401, 201] width 742 height 291
click at [10, 38] on icon "Icon/History" at bounding box center [15, 35] width 25 height 25
